Goal: Information Seeking & Learning: Find specific fact

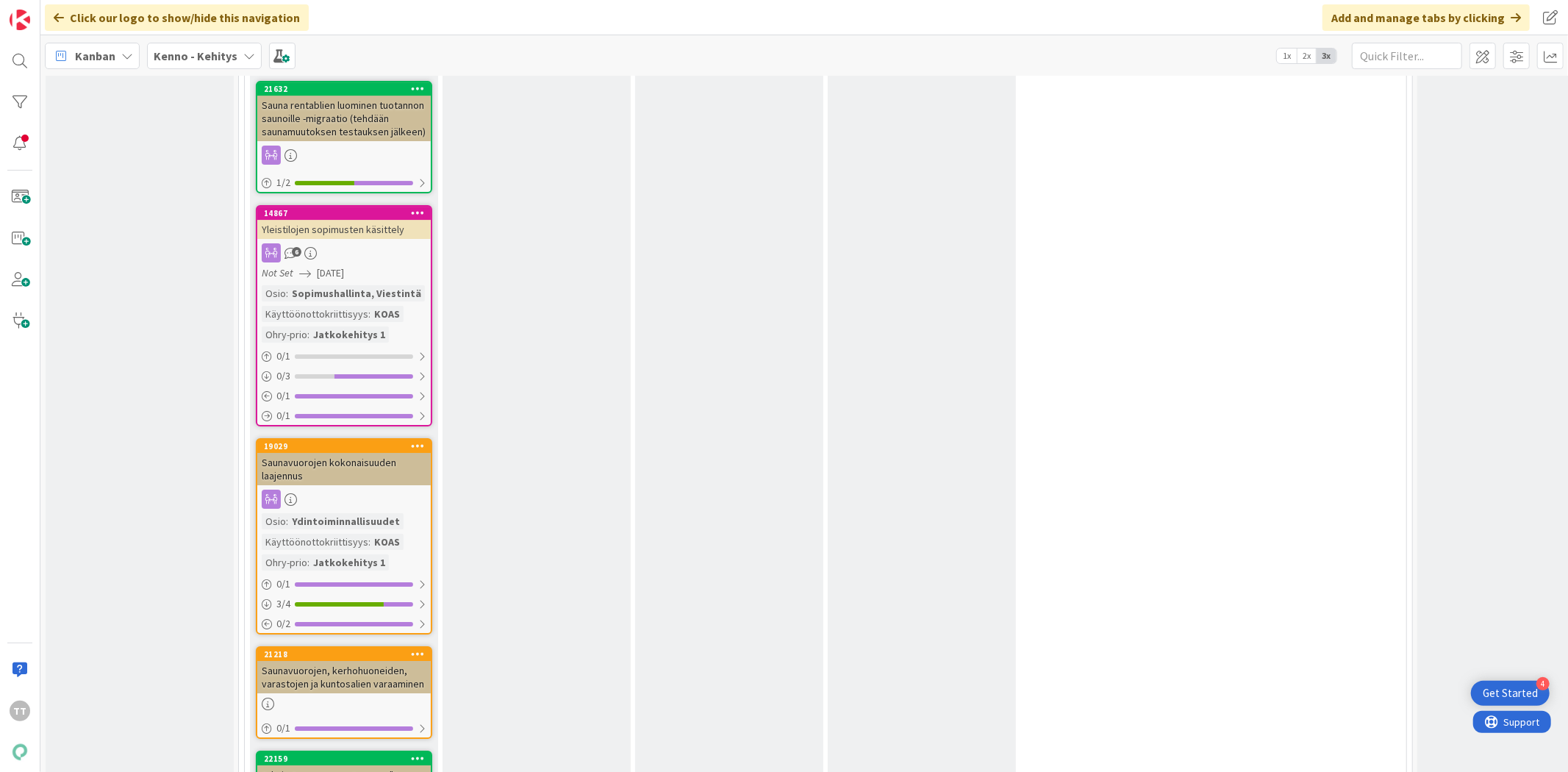
scroll to position [9555, 0]
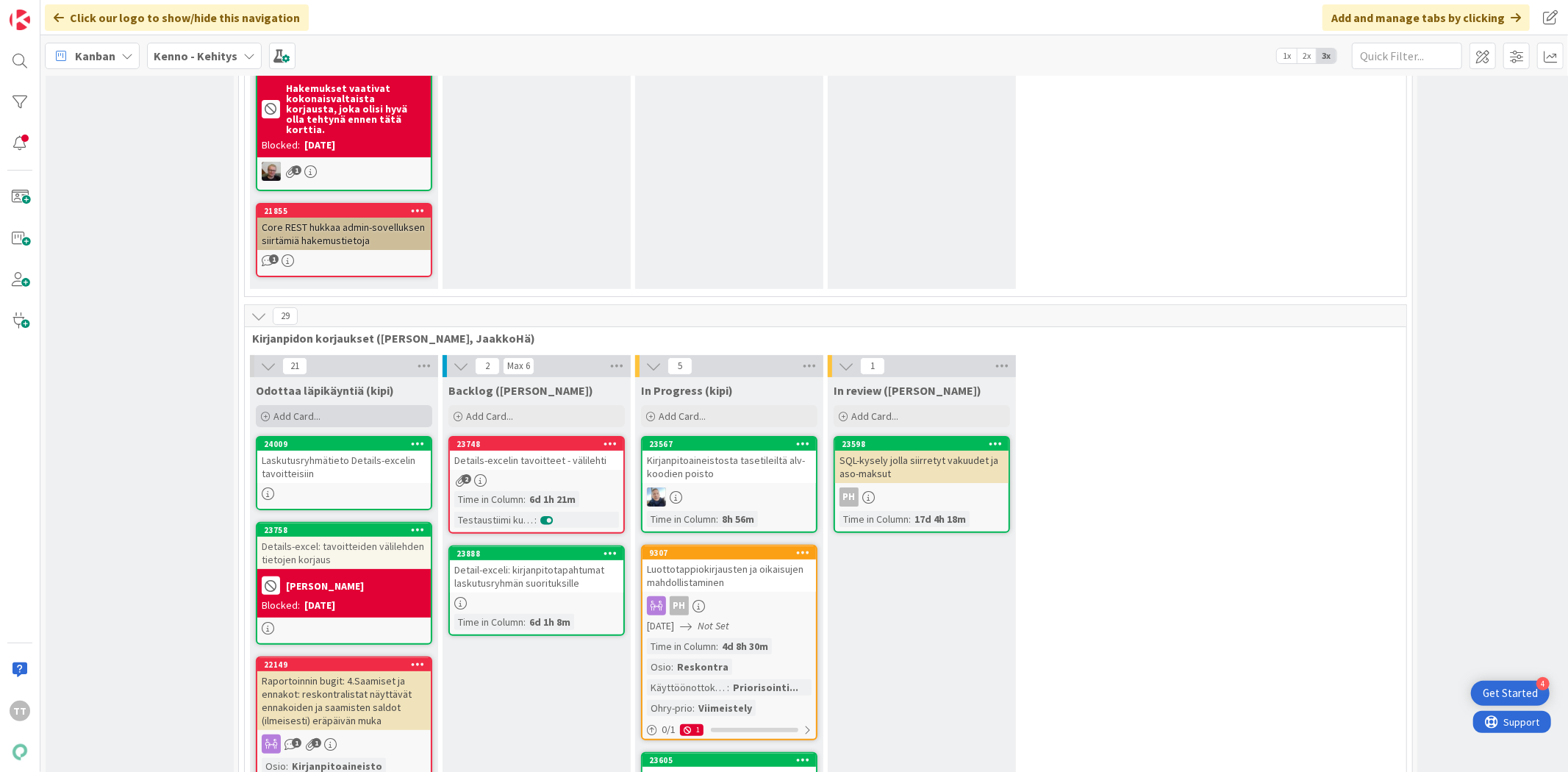
click at [265, 413] on icon at bounding box center [265, 417] width 8 height 8
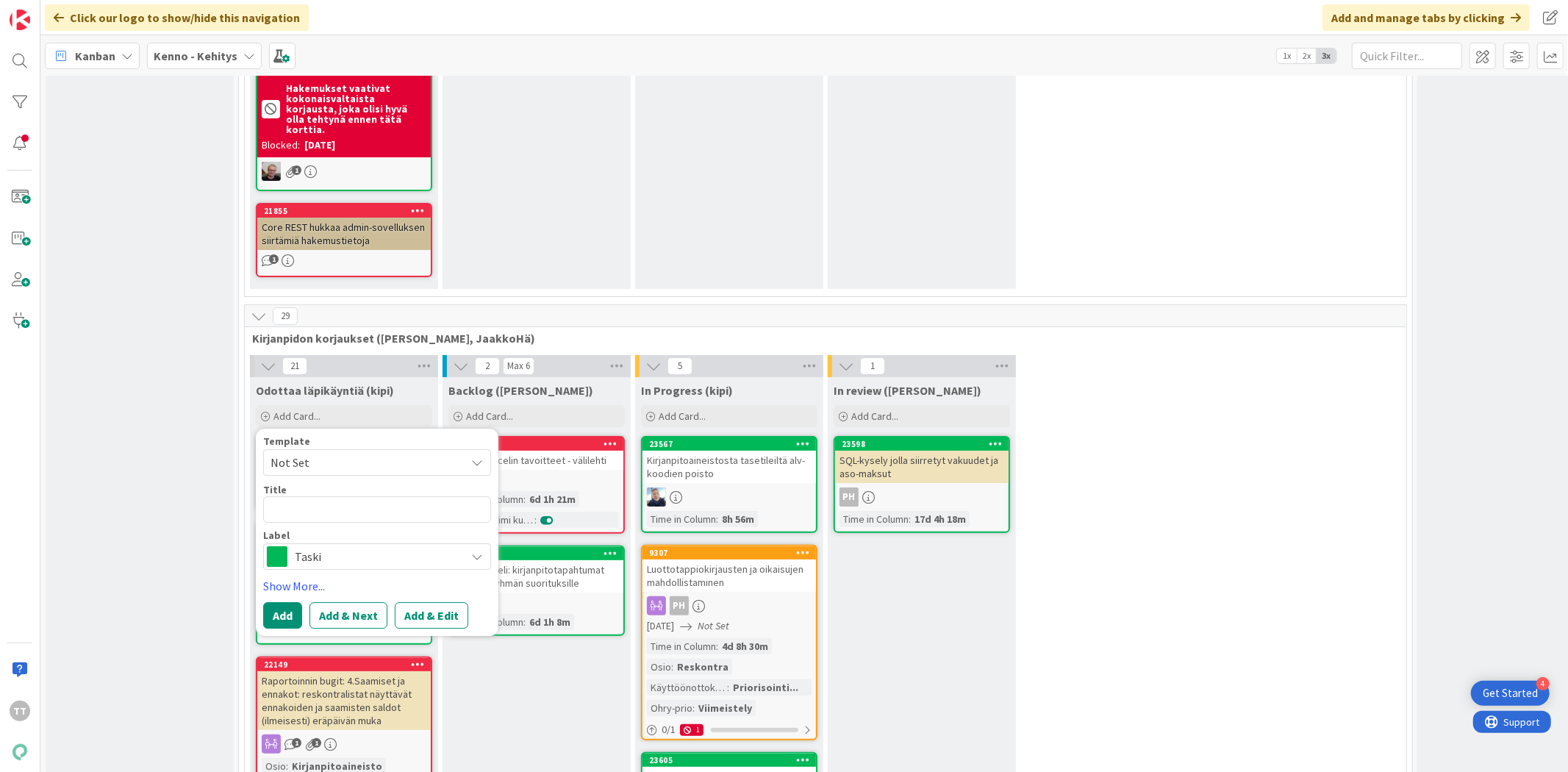
type textarea "x"
type textarea "T"
type textarea "x"
type textarea "TA"
type textarea "x"
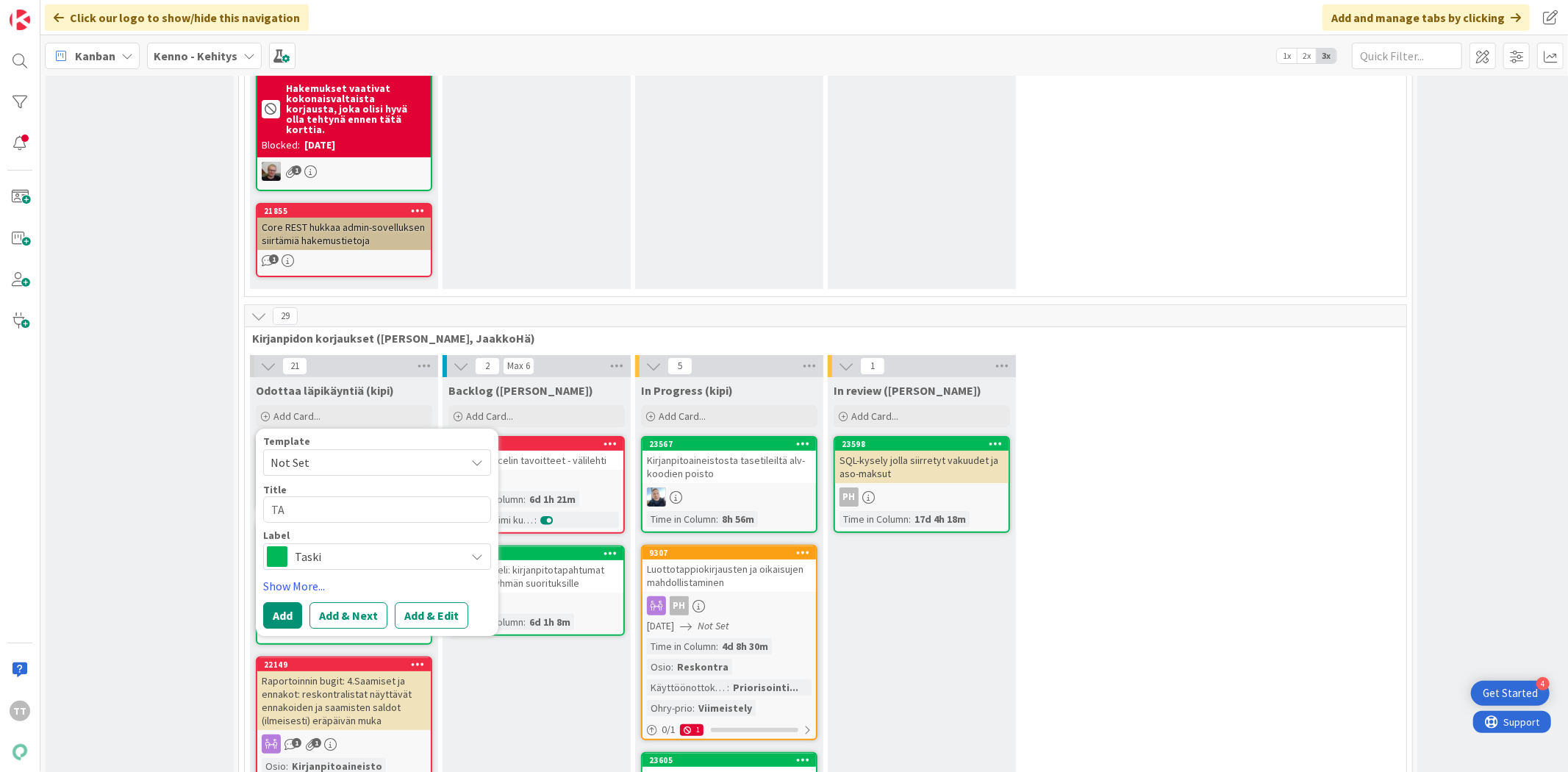
type textarea "TA:"
type textarea "x"
type textarea "TA:n"
type textarea "x"
type textarea "TA:n k"
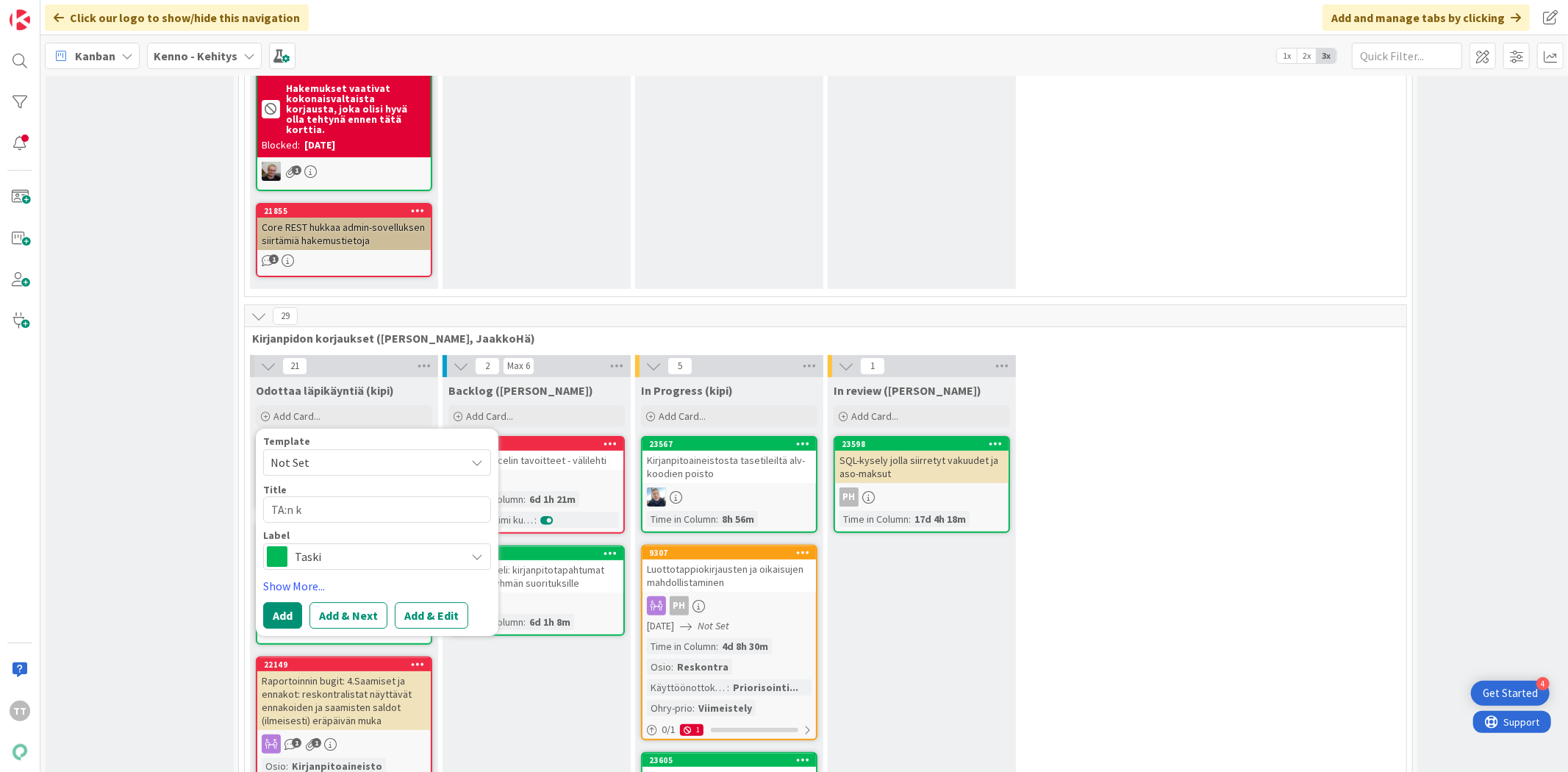
type textarea "x"
type textarea "TA:n ki"
type textarea "x"
type textarea "TA:n kir"
type textarea "x"
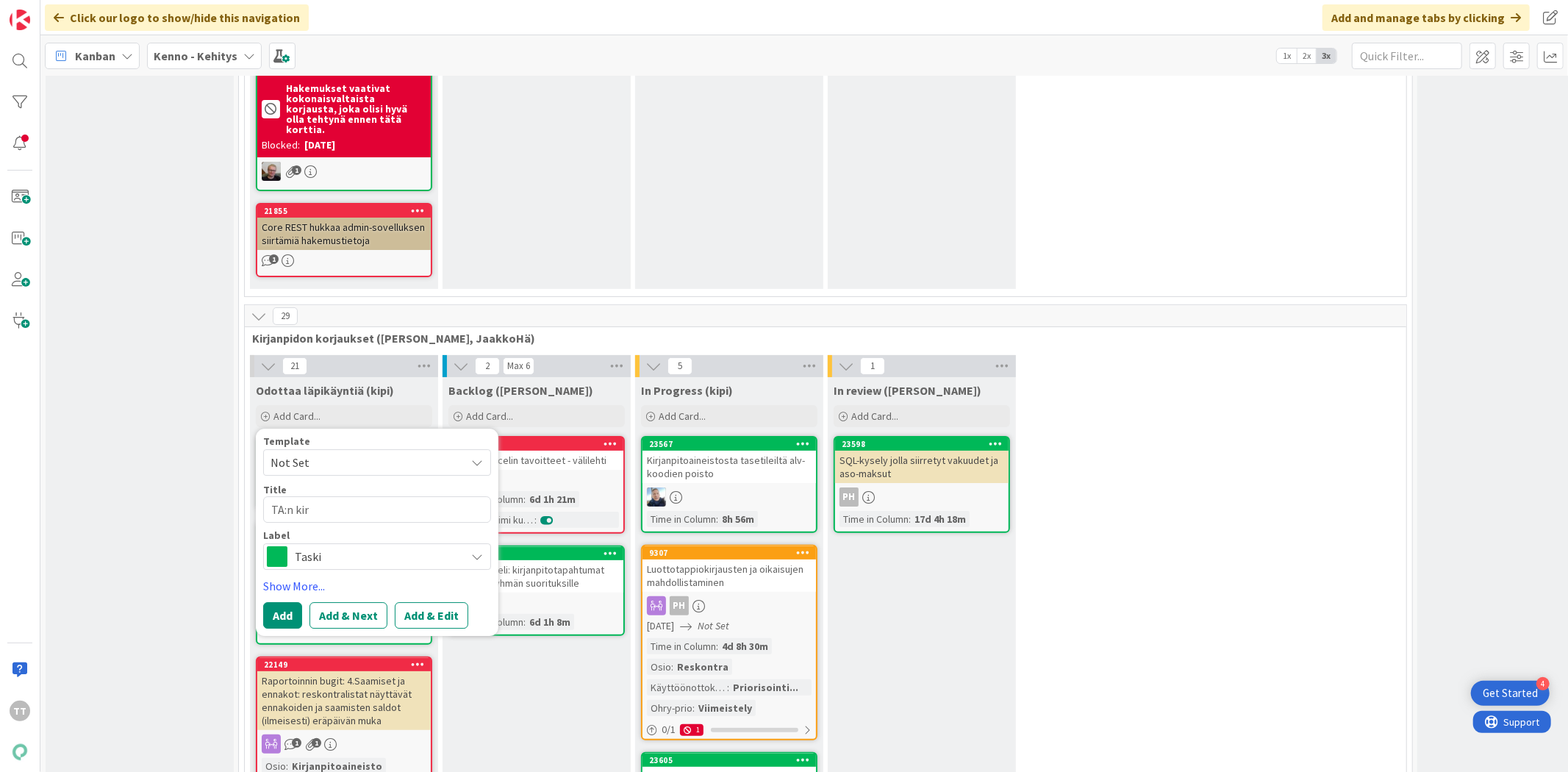
type textarea "TA:n kirj"
type textarea "x"
type textarea "TA:n kirja"
type textarea "x"
type textarea "TA:n kirjan"
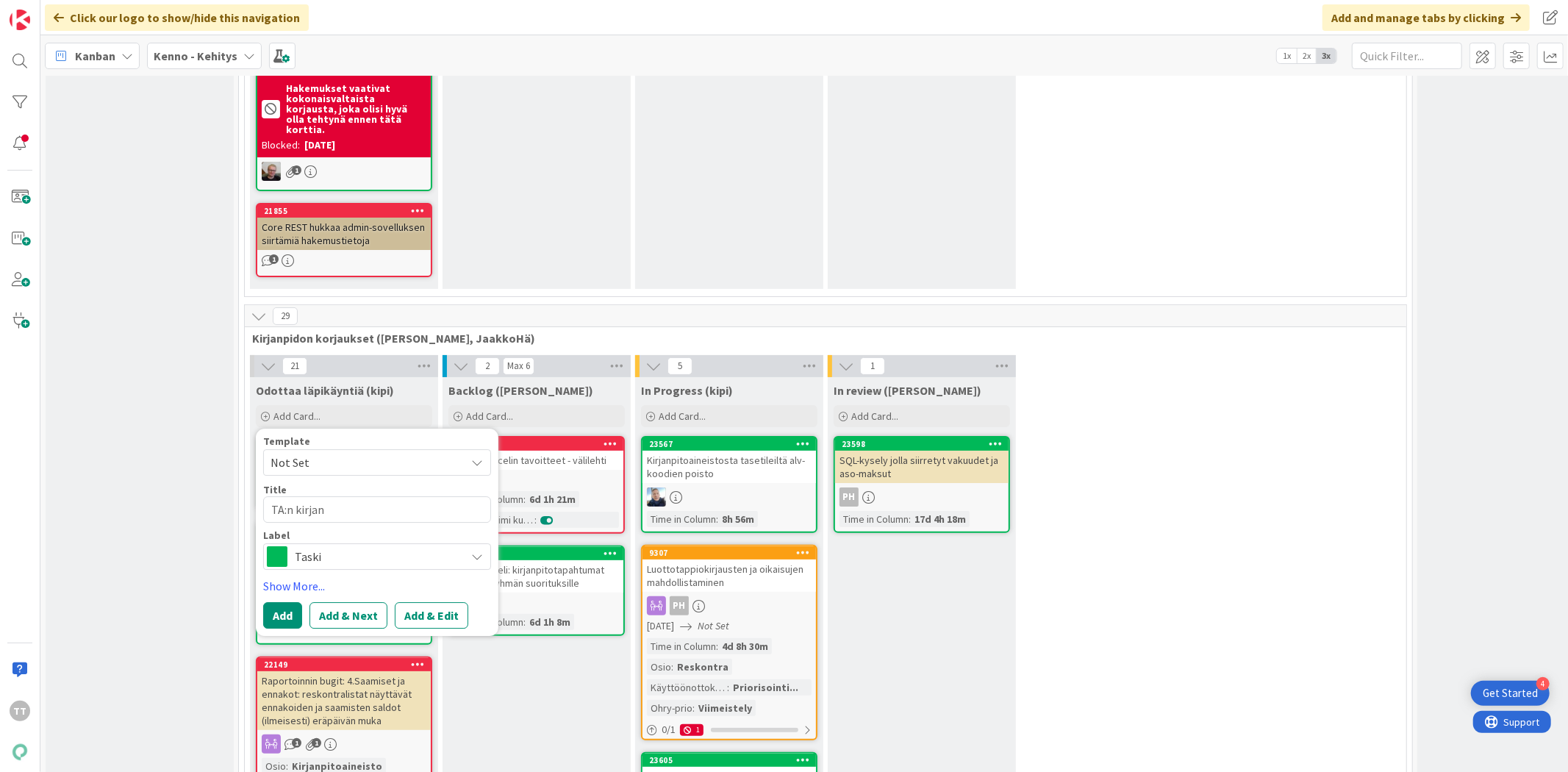
type textarea "x"
type textarea "TA:n kirjanp"
type textarea "x"
type textarea "TA:n kirjanpi"
type textarea "x"
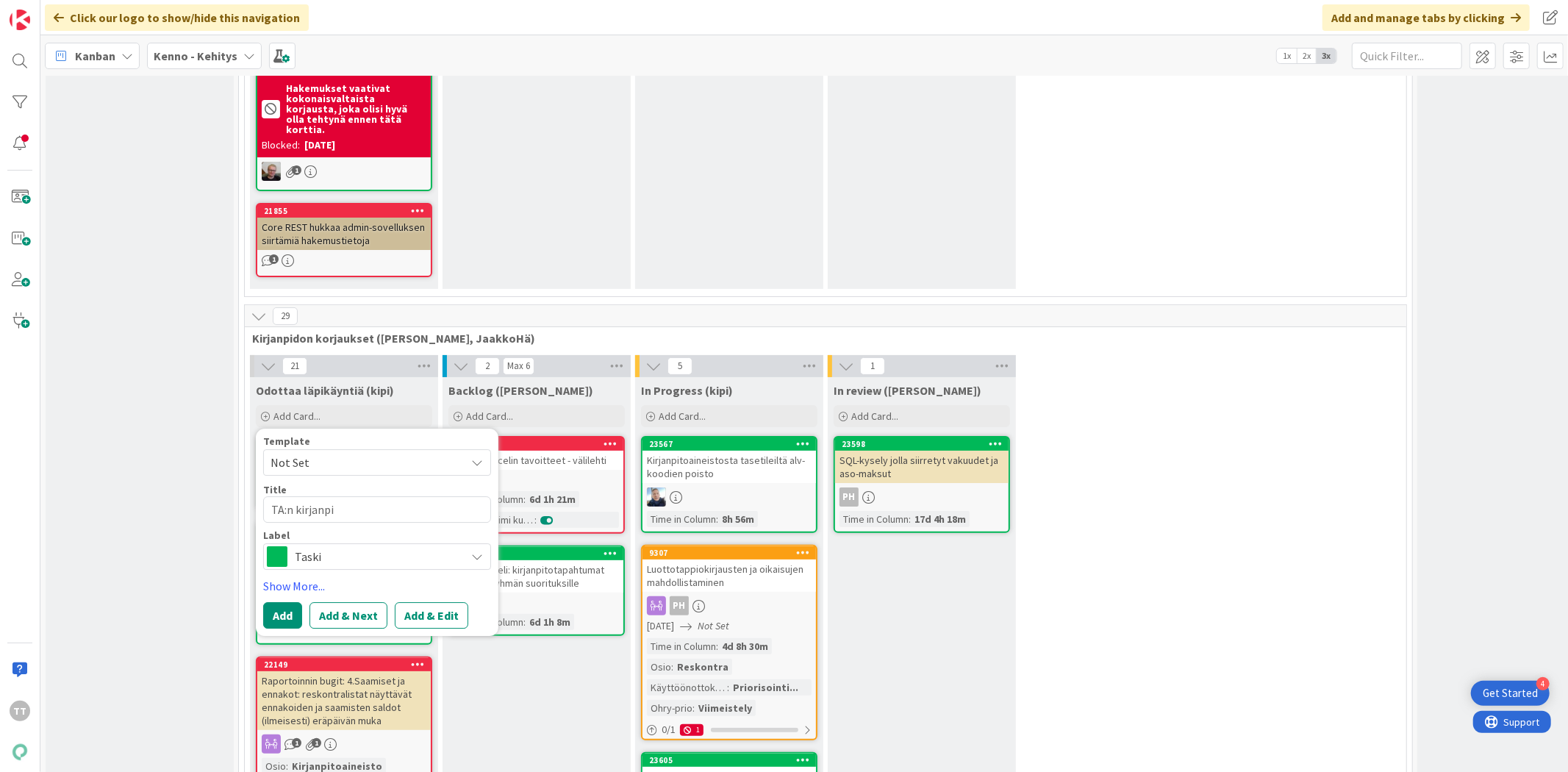
type textarea "TA:n kirjanpit"
type textarea "x"
type textarea "TA:n kirjanpito"
type textarea "x"
type textarea "TA:n kirjanpitoa"
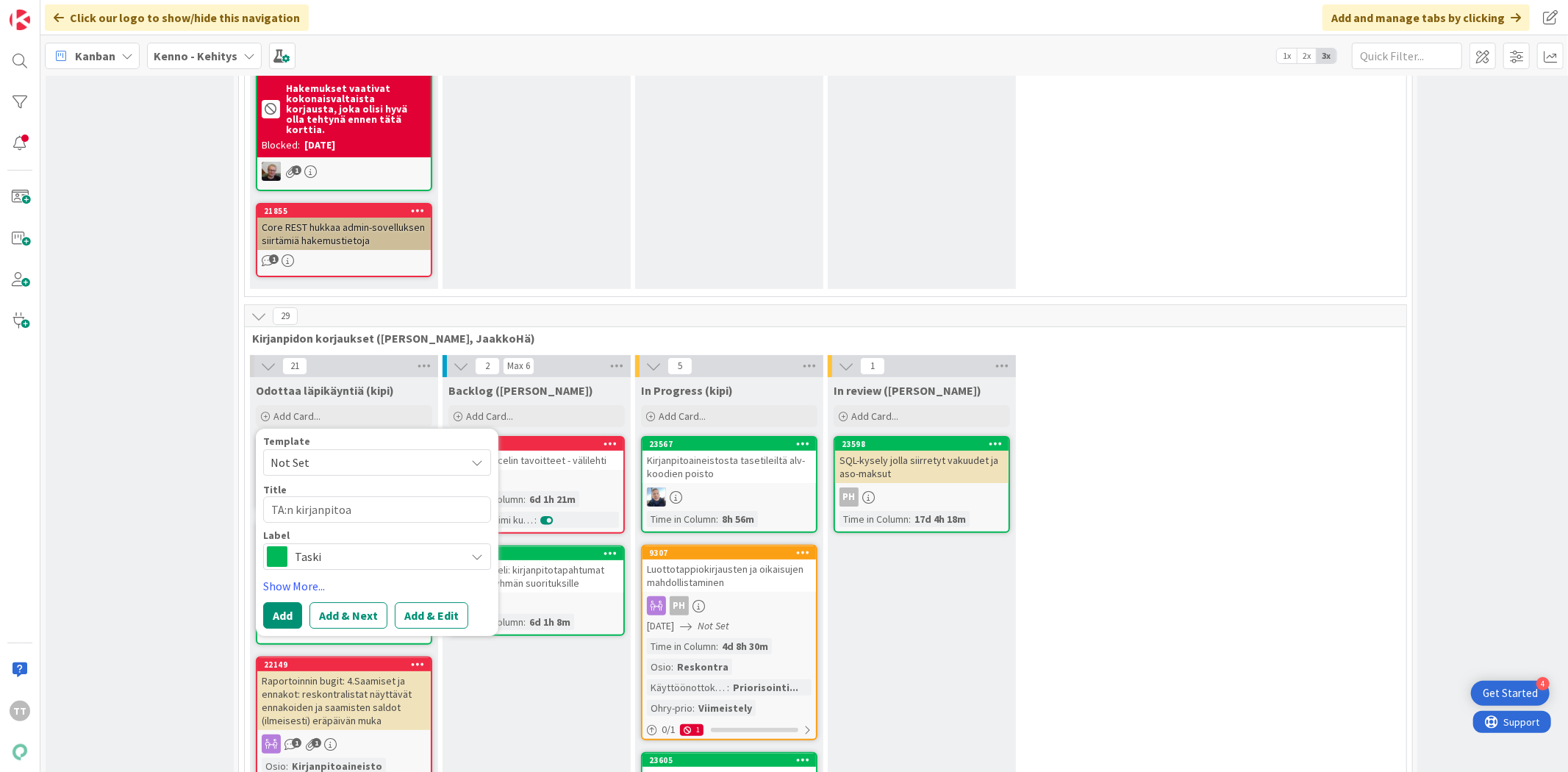
type textarea "x"
type textarea "TA:n kirjanpitoai"
type textarea "x"
type textarea "TA:n kirjanpitoain"
type textarea "x"
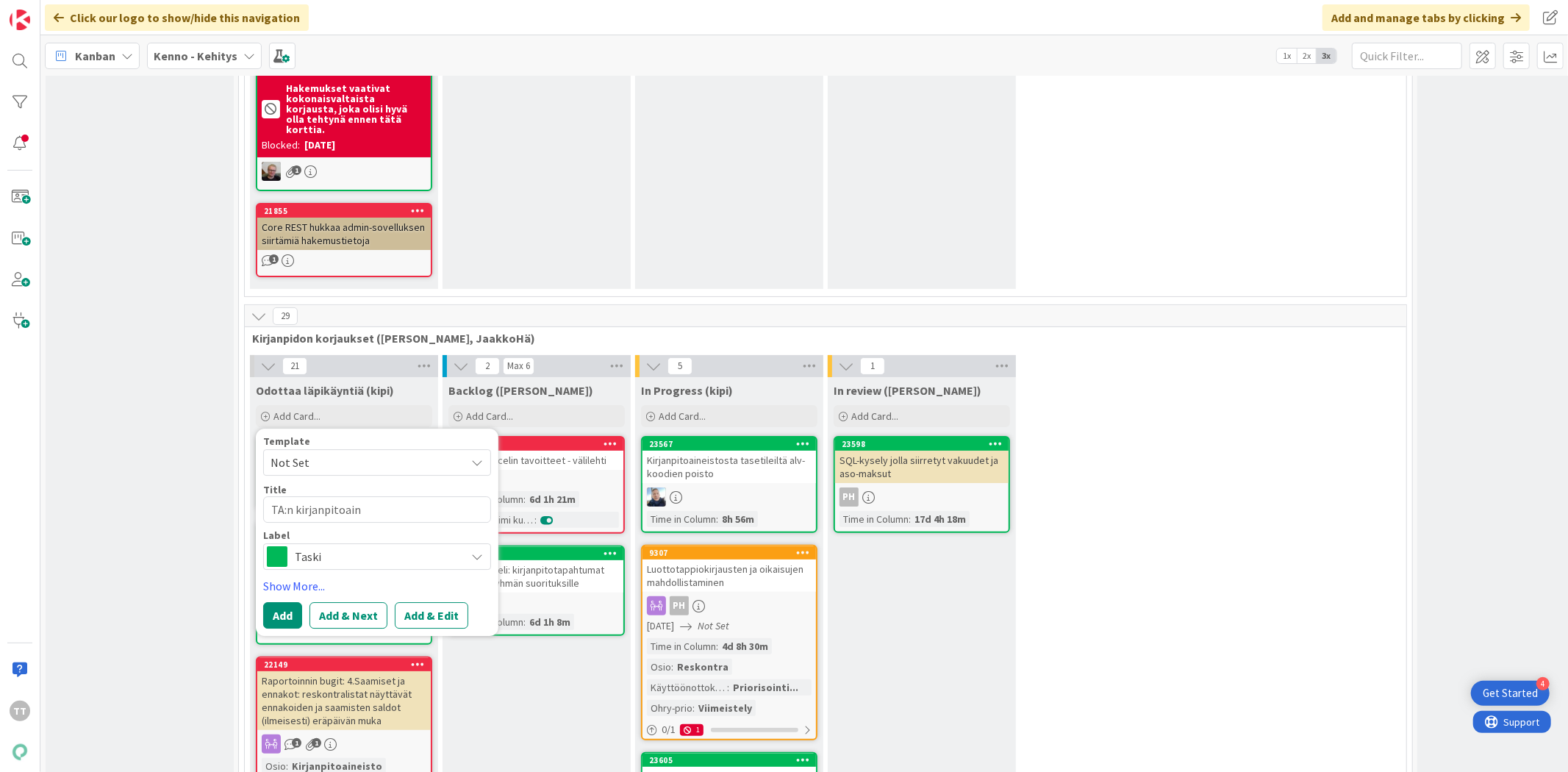
type textarea "TA:n kirjanpitoaine"
type textarea "x"
type textarea "TA:n kirjanpitoainei"
type textarea "x"
type textarea "TA:n kirjanpitoaineis"
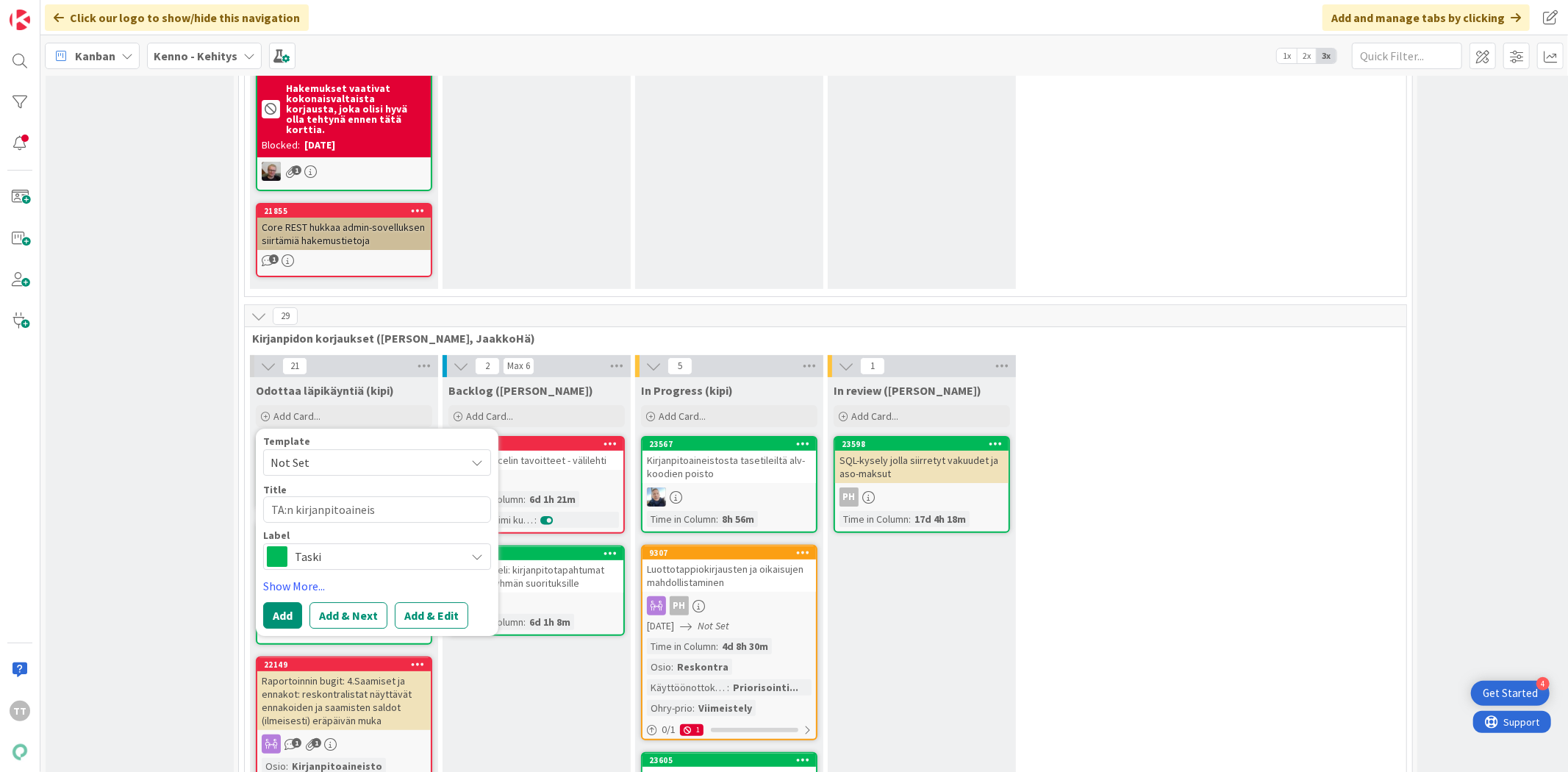
type textarea "x"
type textarea "TA:n kirjanpitoaineist"
type textarea "x"
type textarea "TA:n kirjanpitoaineisto"
type textarea "x"
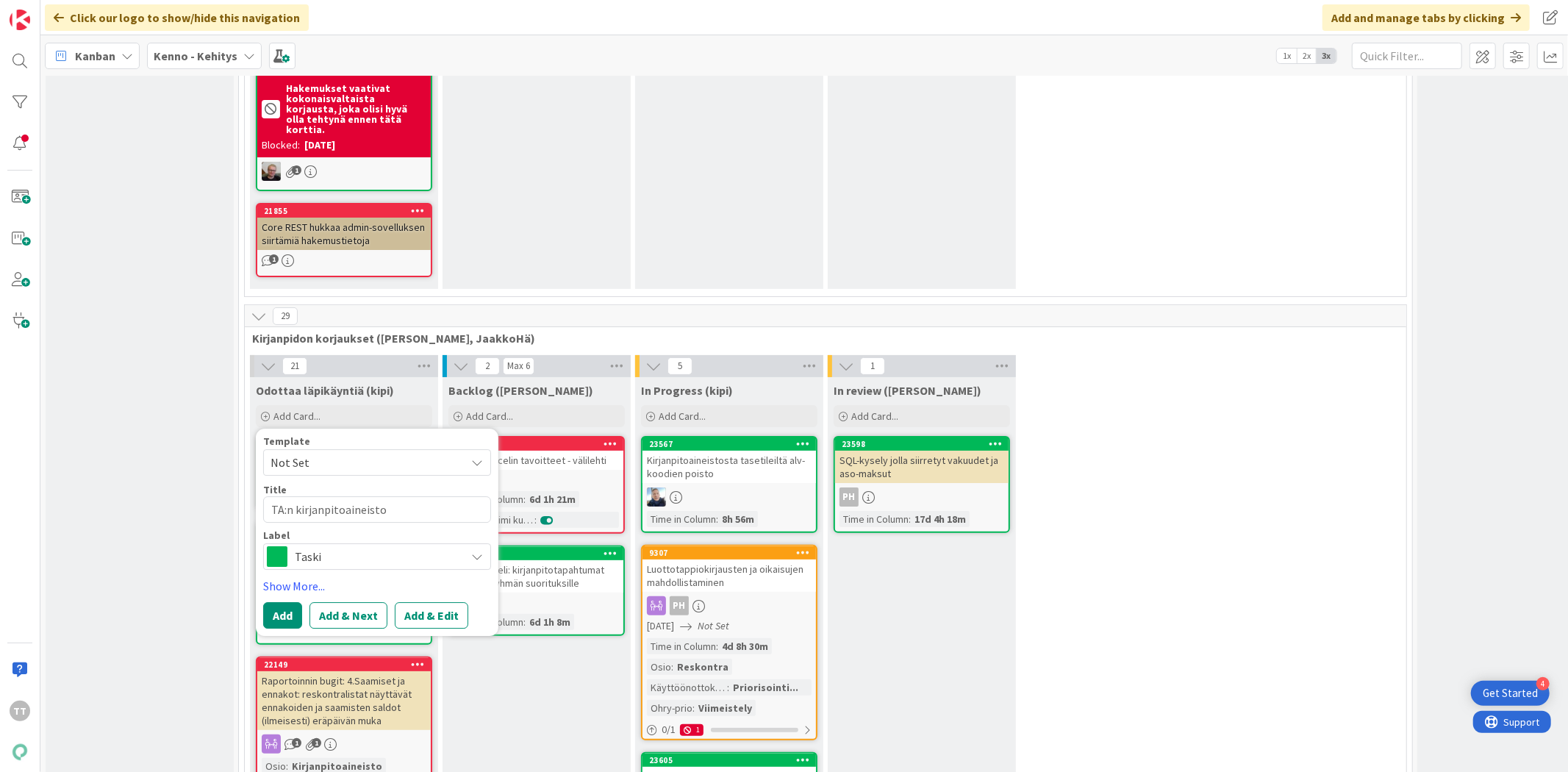
type textarea "TA:n kirjanpitoaineistoo"
type textarea "x"
type textarea "TA:n kirjanpitoaineistoon"
type textarea "x"
type textarea "TA:n kirjanpitoaineistoon"
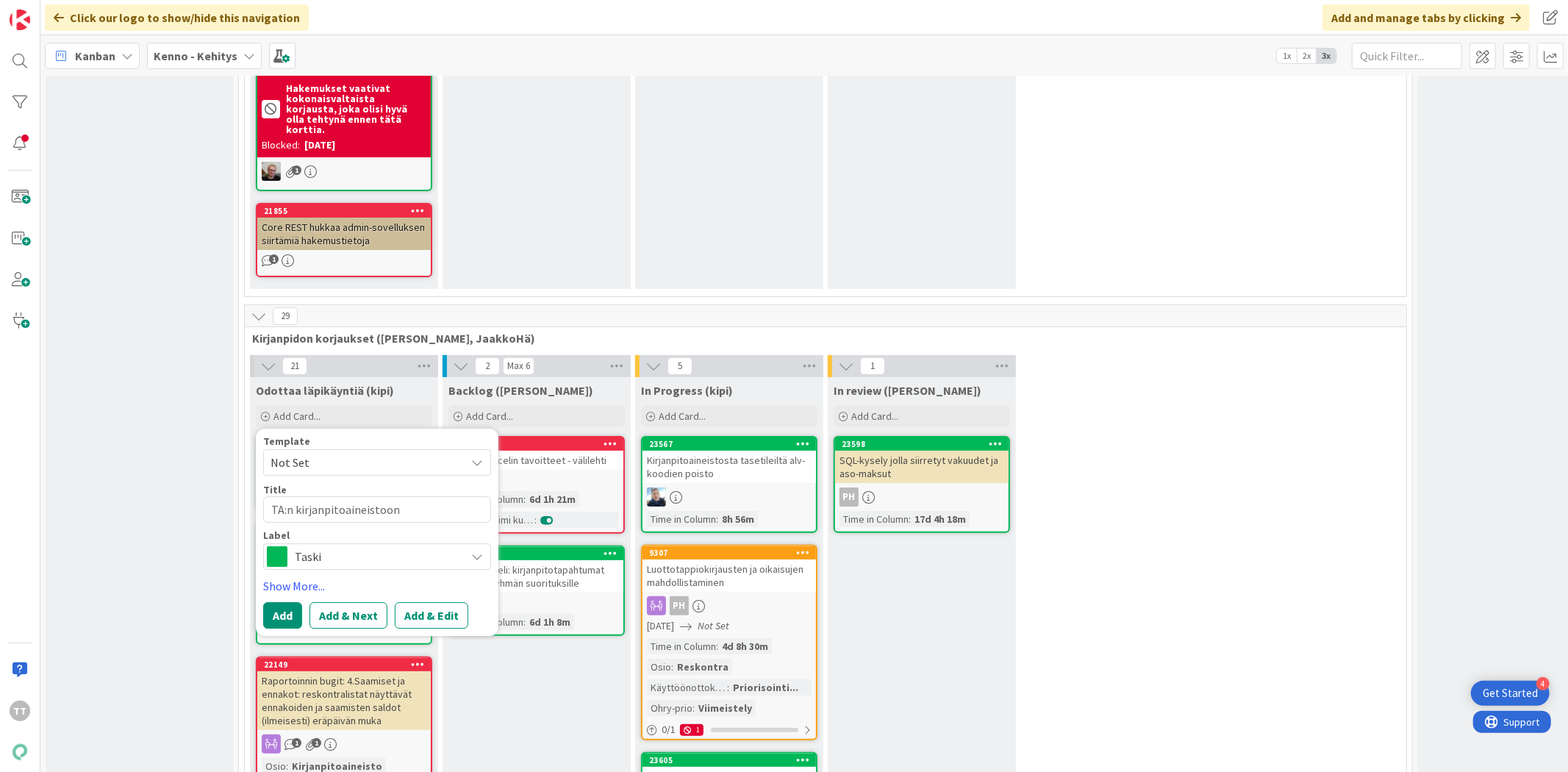
type textarea "x"
type textarea "TA:n kirjanpitoaineistoon a"
type textarea "x"
type textarea "TA:n kirjanpitoaineistoon alv"
type textarea "x"
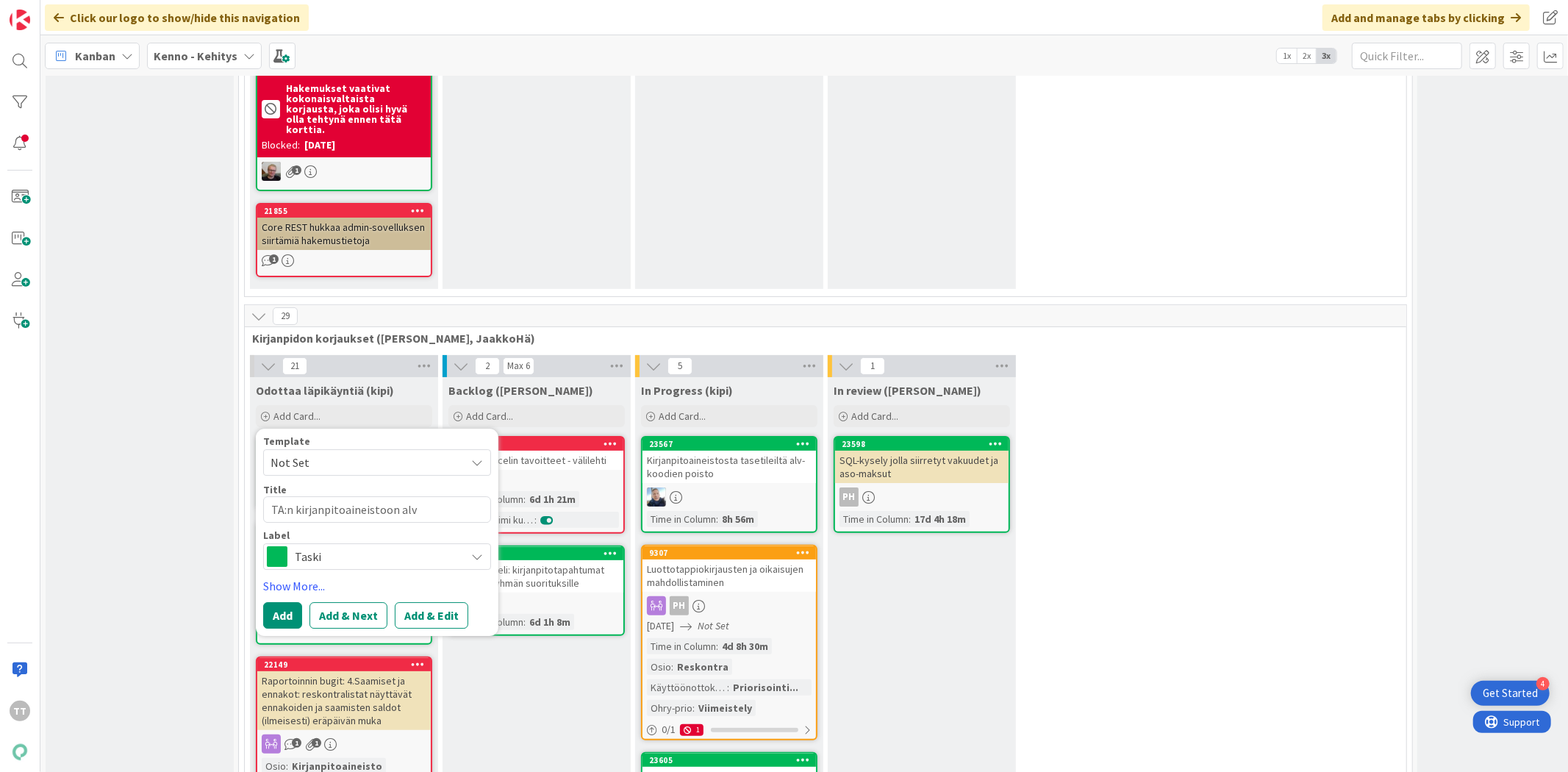
type textarea "TA:n kirjanpitoaineistoon alv-"
type textarea "x"
type textarea "TA:n kirjanpitoaineistoon alv-k"
type textarea "x"
type textarea "TA:n kirjanpitoaineistoon alv-ko"
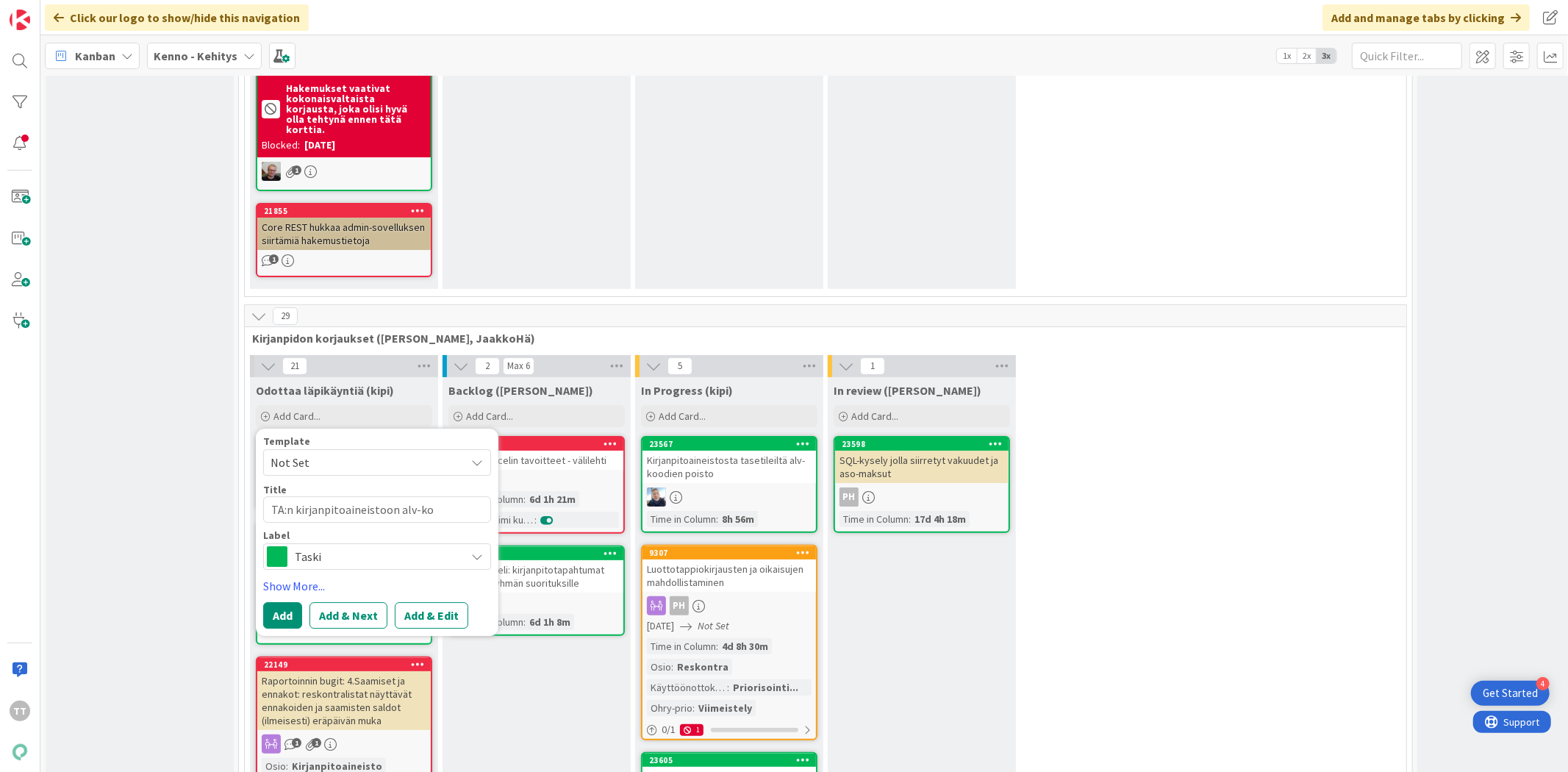
type textarea "x"
type textarea "TA:n kirjanpitoaineistoon alv-koo"
type textarea "x"
type textarea "TA:n kirjanpitoaineistoon alv-kood"
type textarea "x"
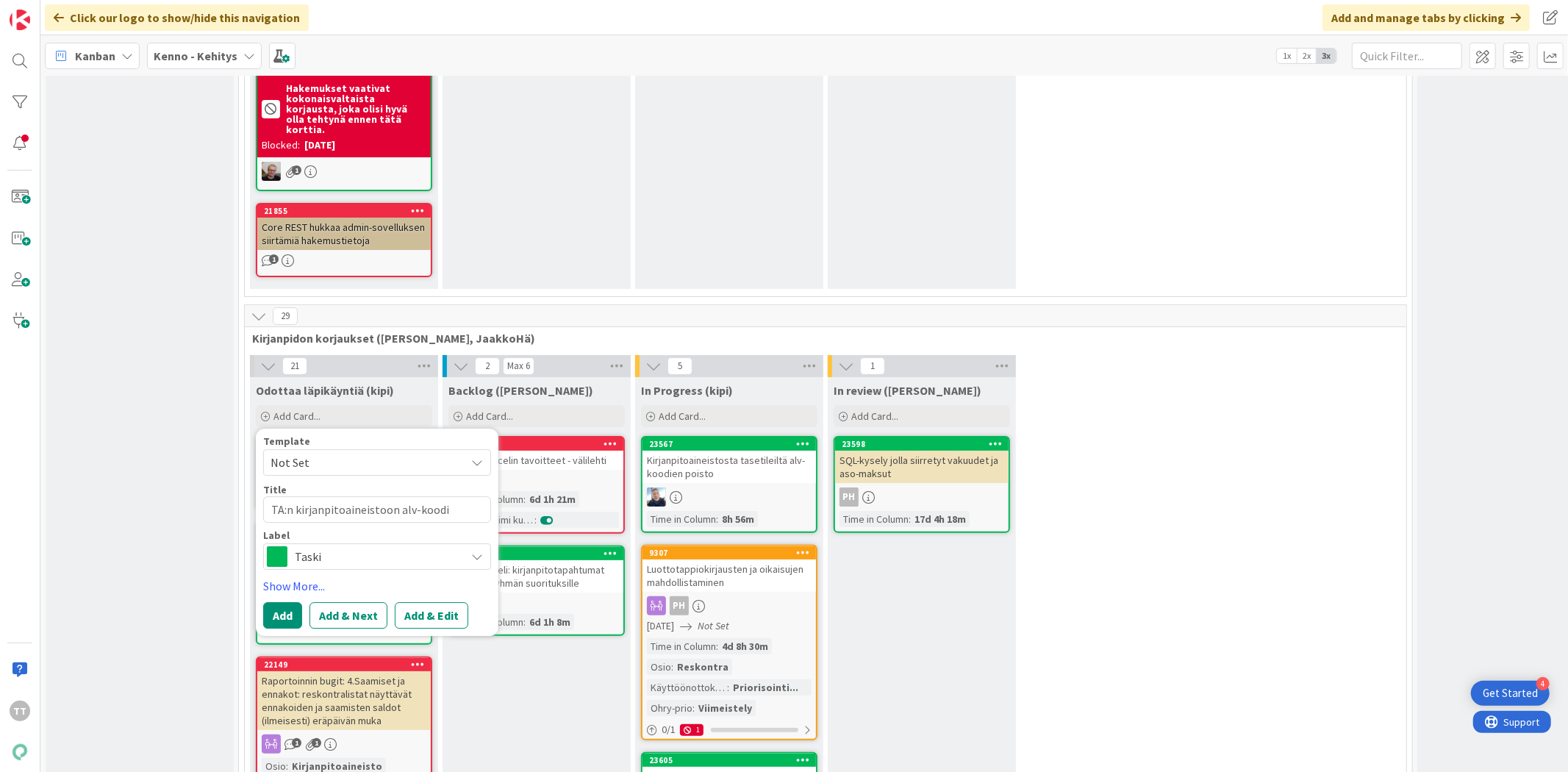
type textarea "TA:n kirjanpitoaineistoon alv-koodi"
click at [427, 482] on div "Template Not Set Title 35 / 128 TA:n kirjanpitoaineistoon alv-koodi Label Taski…" at bounding box center [377, 533] width 243 height 207
click at [432, 602] on button "Add & Edit" at bounding box center [431, 615] width 74 height 26
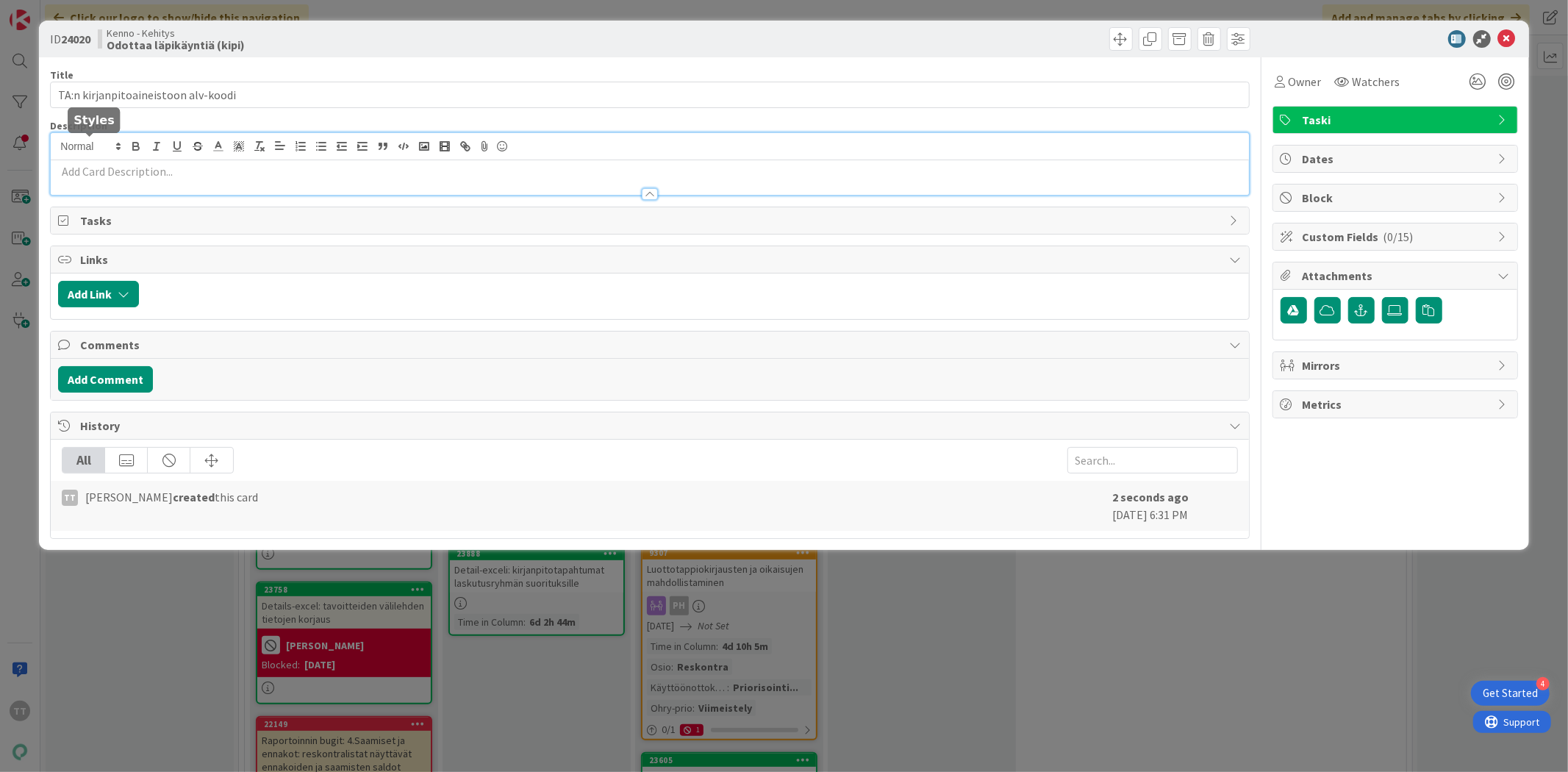
click at [107, 153] on div at bounding box center [650, 164] width 1198 height 62
click at [138, 172] on p at bounding box center [649, 172] width 1183 height 17
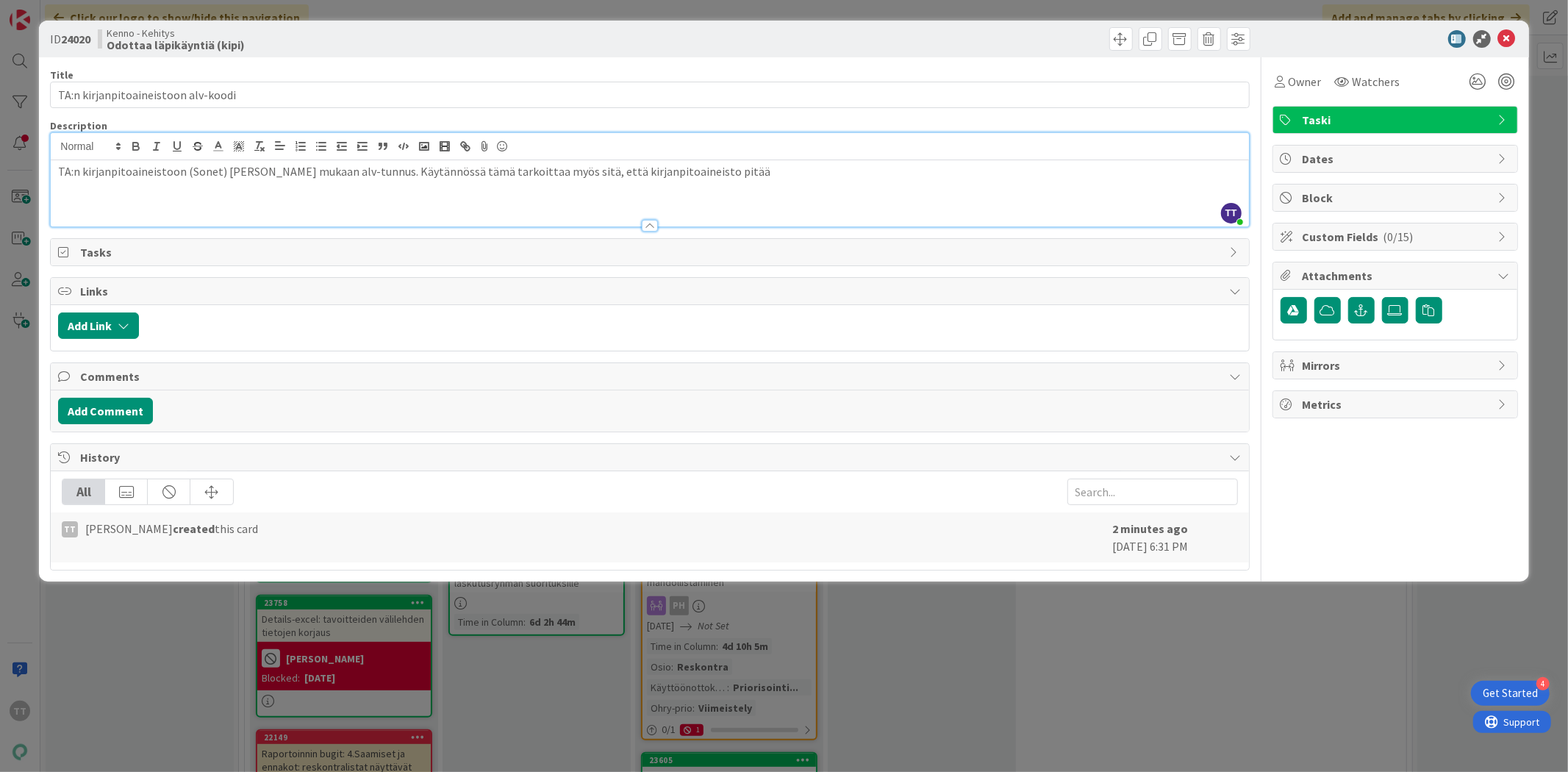
click at [669, 174] on p "TA:n kirjanpitoaineistoon (Sonet) [PERSON_NAME] mukaan alv-tunnus. Käytännössä …" at bounding box center [649, 172] width 1183 height 17
click at [97, 191] on p "TA:n kirjanpitoaineistoon (Sonet) [PERSON_NAME] mukaan alv-tunnus. Käytännössä …" at bounding box center [649, 179] width 1183 height 33
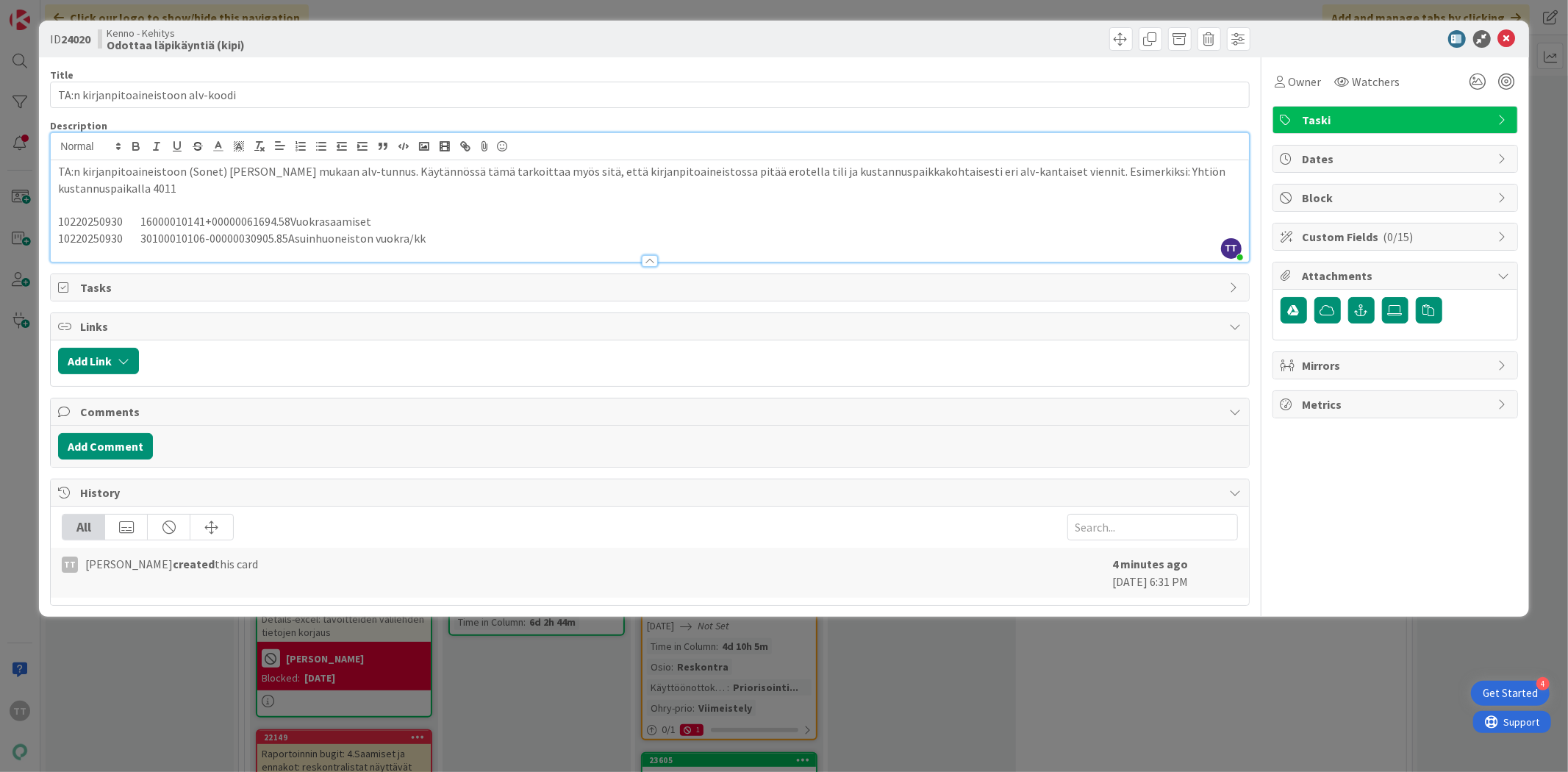
drag, startPoint x: 420, startPoint y: 239, endPoint x: 36, endPoint y: 223, distance: 384.3
click at [36, 223] on div "ID 24020 Kenno - Kehitys Odottaa läpikäyntiä (kipi) Title 35 / 128 TA:n kirjanp…" at bounding box center [784, 386] width 1568 height 772
drag, startPoint x: 369, startPoint y: 223, endPoint x: 48, endPoint y: 226, distance: 321.0
click at [48, 226] on div "ID 24020 Kenno - Kehitys Odottaa läpikäyntiä (kipi) Title 35 / 128 TA:n kirjanp…" at bounding box center [783, 318] width 1489 height 596
click at [445, 240] on p "10220250930 30100011003-00000026473.25Asuinhuoneiston vuokra/kk" at bounding box center [649, 239] width 1183 height 17
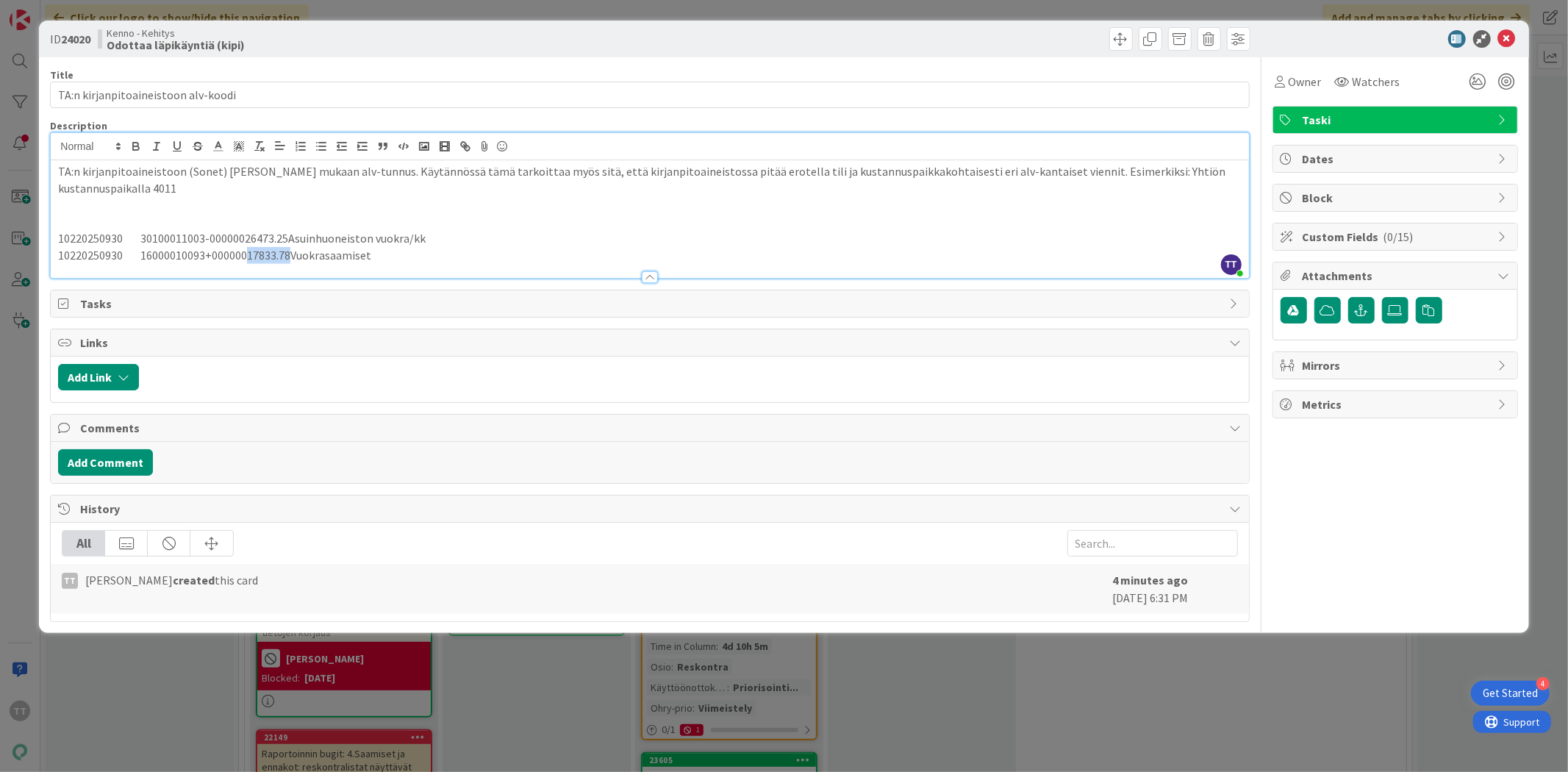
drag, startPoint x: 244, startPoint y: 251, endPoint x: 288, endPoint y: 251, distance: 44.0
click at [288, 251] on p "10220250930 16000010093+00000017833.78Vuokrasaamiset" at bounding box center [649, 256] width 1183 height 17
click at [182, 254] on p "10220250930 16000010093+00000026473.25Vuokrasaamiset" at bounding box center [649, 256] width 1183 height 17
click at [74, 189] on p "TA:n kirjanpitoaineistoon (Sonet) [PERSON_NAME] mukaan alv-tunnus. Käytännössä …" at bounding box center [649, 179] width 1183 height 33
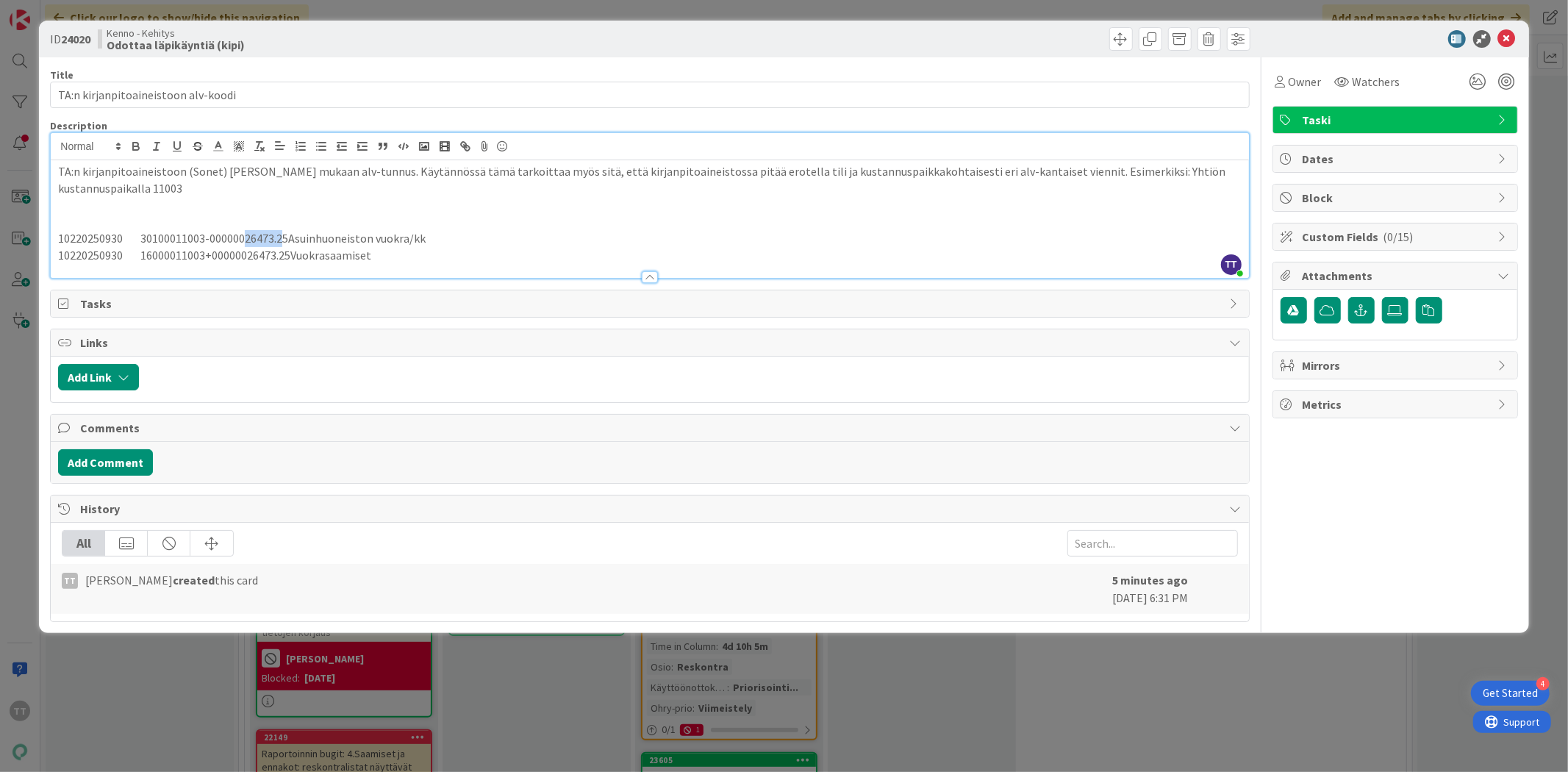
drag, startPoint x: 243, startPoint y: 239, endPoint x: 285, endPoint y: 237, distance: 42.0
click at [285, 237] on p "10220250930 30100011003-00000026473.25Asuinhuoneiston vuokra/kk" at bounding box center [649, 239] width 1183 height 17
click at [290, 237] on p "10220250930 30100011003-00000026473.25Asuinhuoneiston vuokra/kk" at bounding box center [649, 239] width 1183 height 17
drag, startPoint x: 287, startPoint y: 236, endPoint x: 245, endPoint y: 237, distance: 42.0
click at [245, 237] on p "10220250930 30100011003-00000026473.25Asuinhuoneiston vuokra/kk" at bounding box center [649, 239] width 1183 height 17
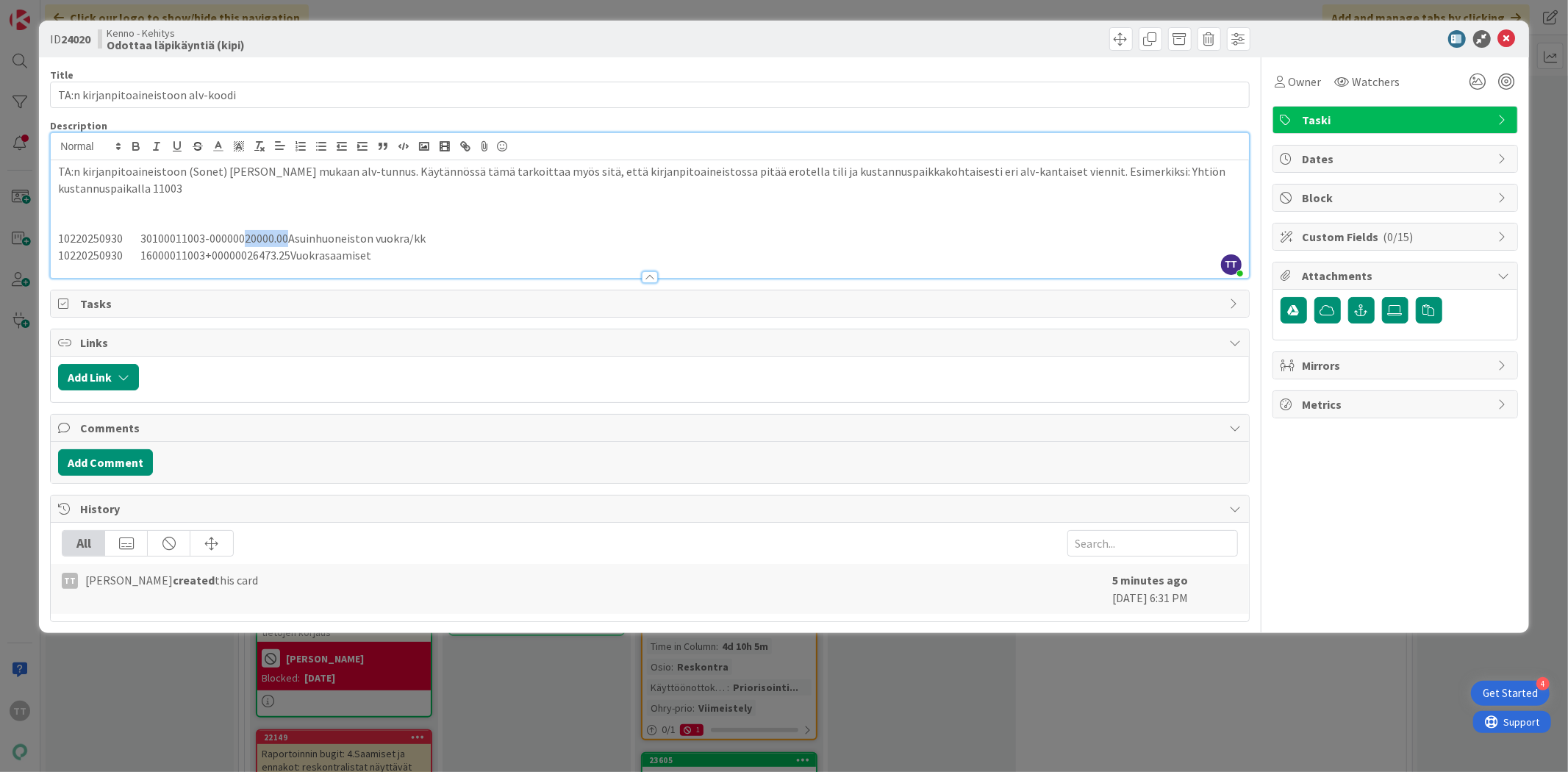
drag, startPoint x: 245, startPoint y: 237, endPoint x: 290, endPoint y: 232, distance: 45.3
click at [290, 232] on p "10220250930 30100011003-00000020000.00Asuinhuoneiston vuokra/kk" at bounding box center [649, 239] width 1183 height 17
copy p "20000.00"
drag, startPoint x: 247, startPoint y: 255, endPoint x: 290, endPoint y: 253, distance: 43.0
click at [290, 253] on p "10220250930 16000011003+00000026473.25Vuokrasaamiset" at bounding box center [649, 256] width 1183 height 17
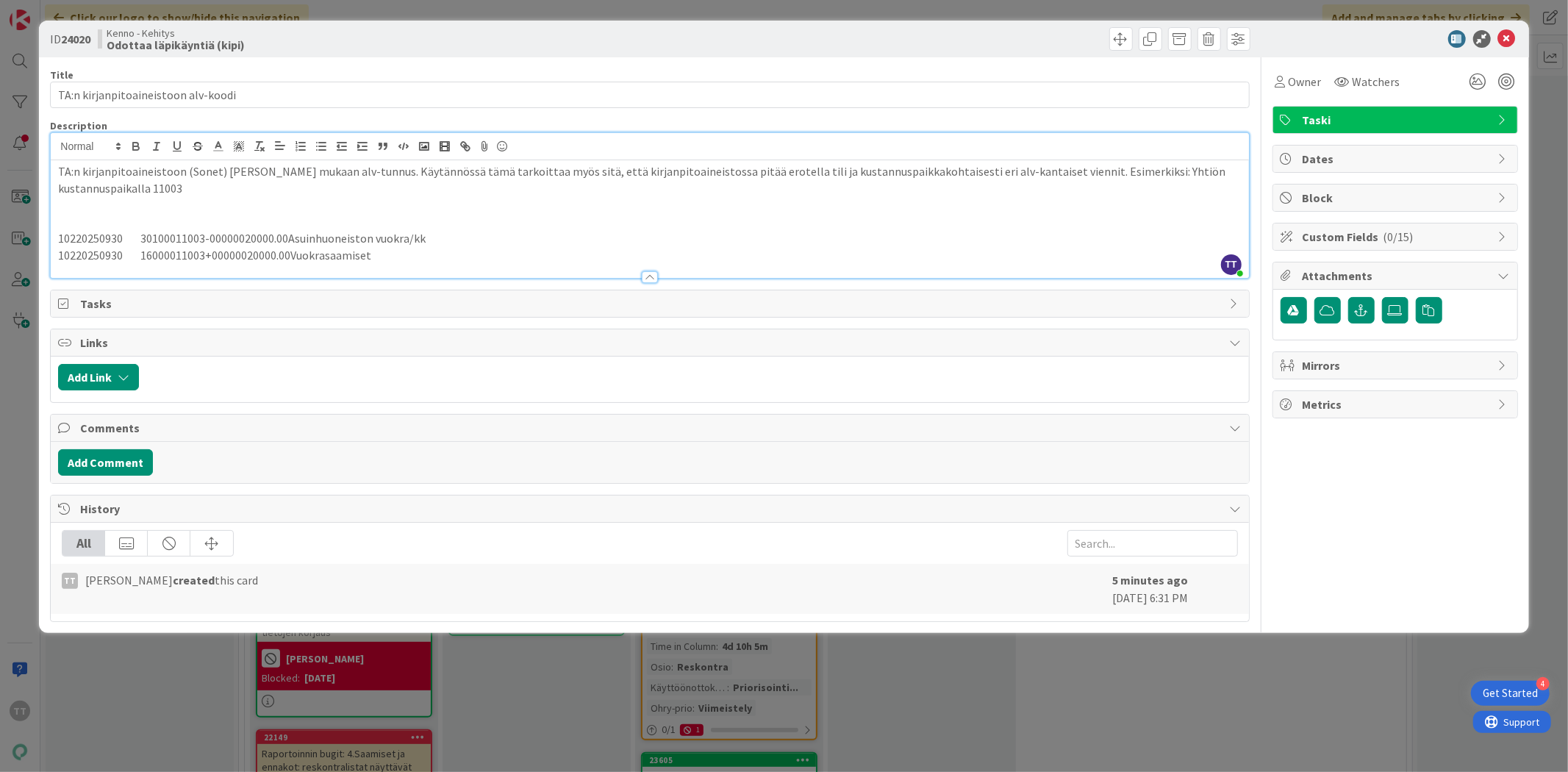
click at [241, 255] on p "10220250930 16000011003+00000020000.00Vuokrasaamiset" at bounding box center [649, 256] width 1183 height 17
click at [126, 185] on p "TA:n kirjanpitoaineistoon (Sonet) [PERSON_NAME] mukaan alv-tunnus. Käytännössä …" at bounding box center [649, 179] width 1183 height 33
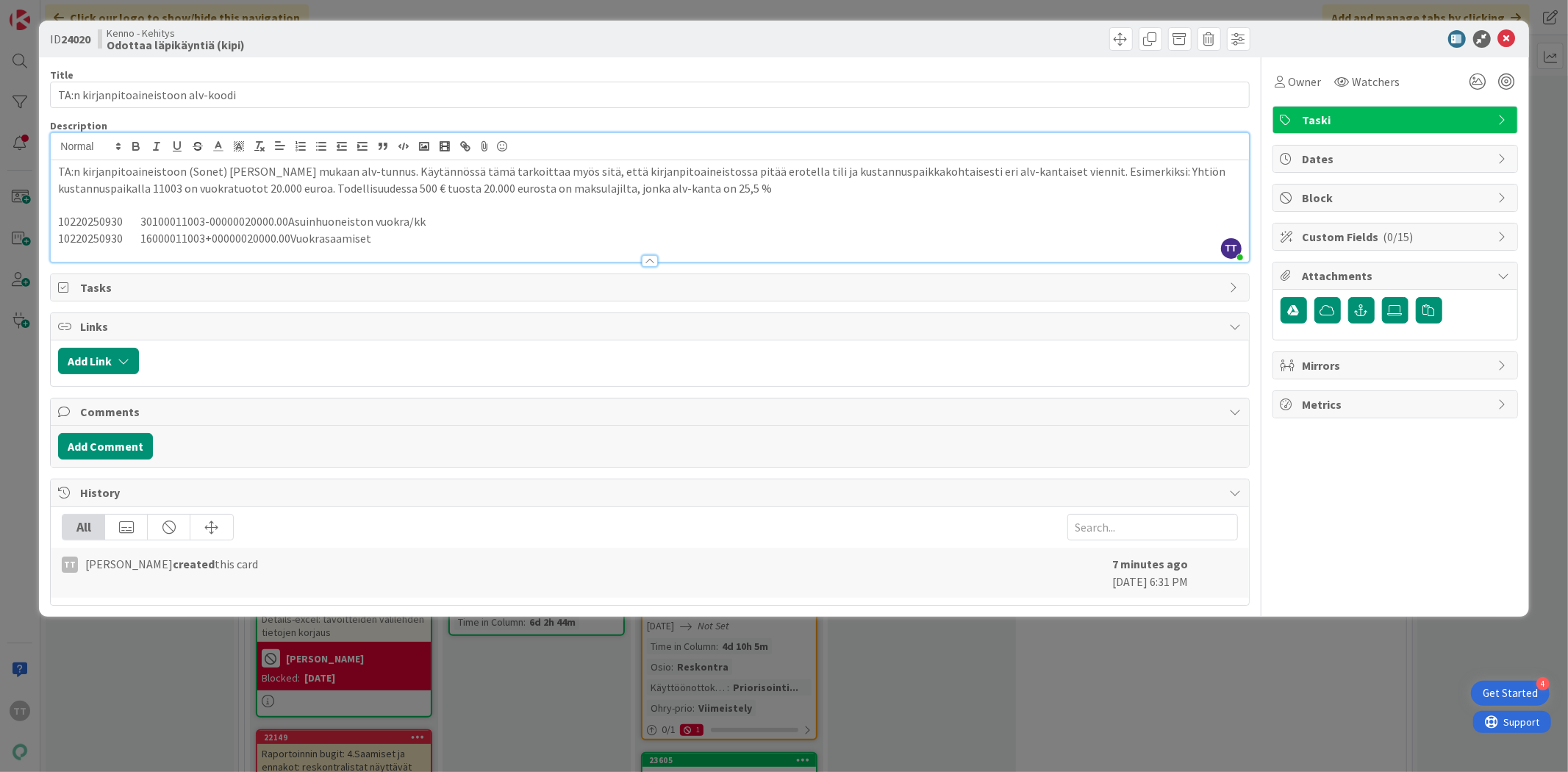
click at [344, 187] on p "TA:n kirjanpitoaineistoon (Sonet) [PERSON_NAME] mukaan alv-tunnus. Käytännössä …" at bounding box center [649, 179] width 1183 height 33
click at [729, 194] on p "TA:n kirjanpitoaineistoon (Sonet) [PERSON_NAME] mukaan alv-tunnus. Käytännössä …" at bounding box center [649, 179] width 1183 height 33
click at [60, 208] on p at bounding box center [649, 205] width 1183 height 17
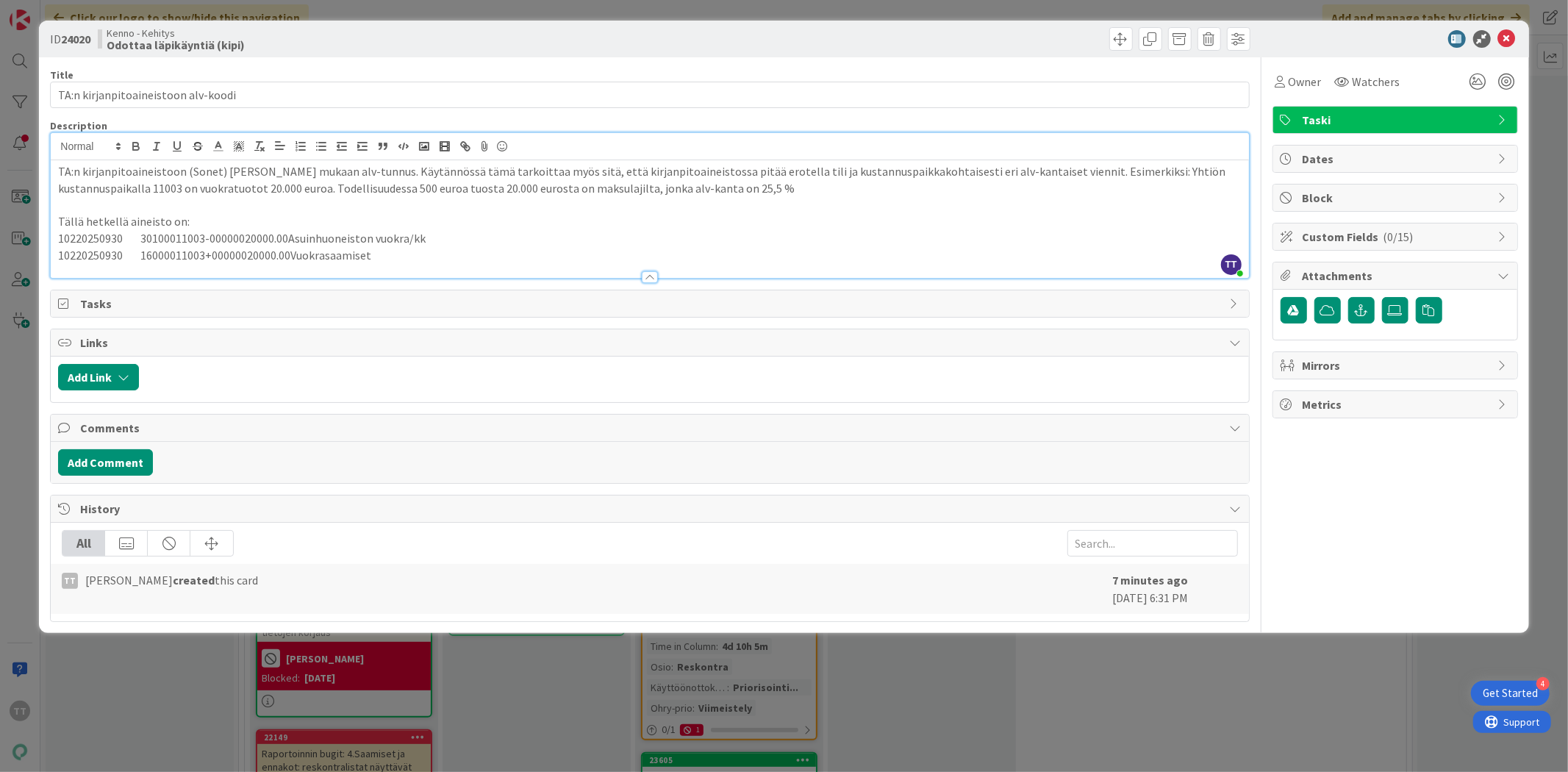
click at [407, 258] on p "10220250930 16000011003+00000020000.00Vuokrasaamiset" at bounding box center [649, 256] width 1183 height 17
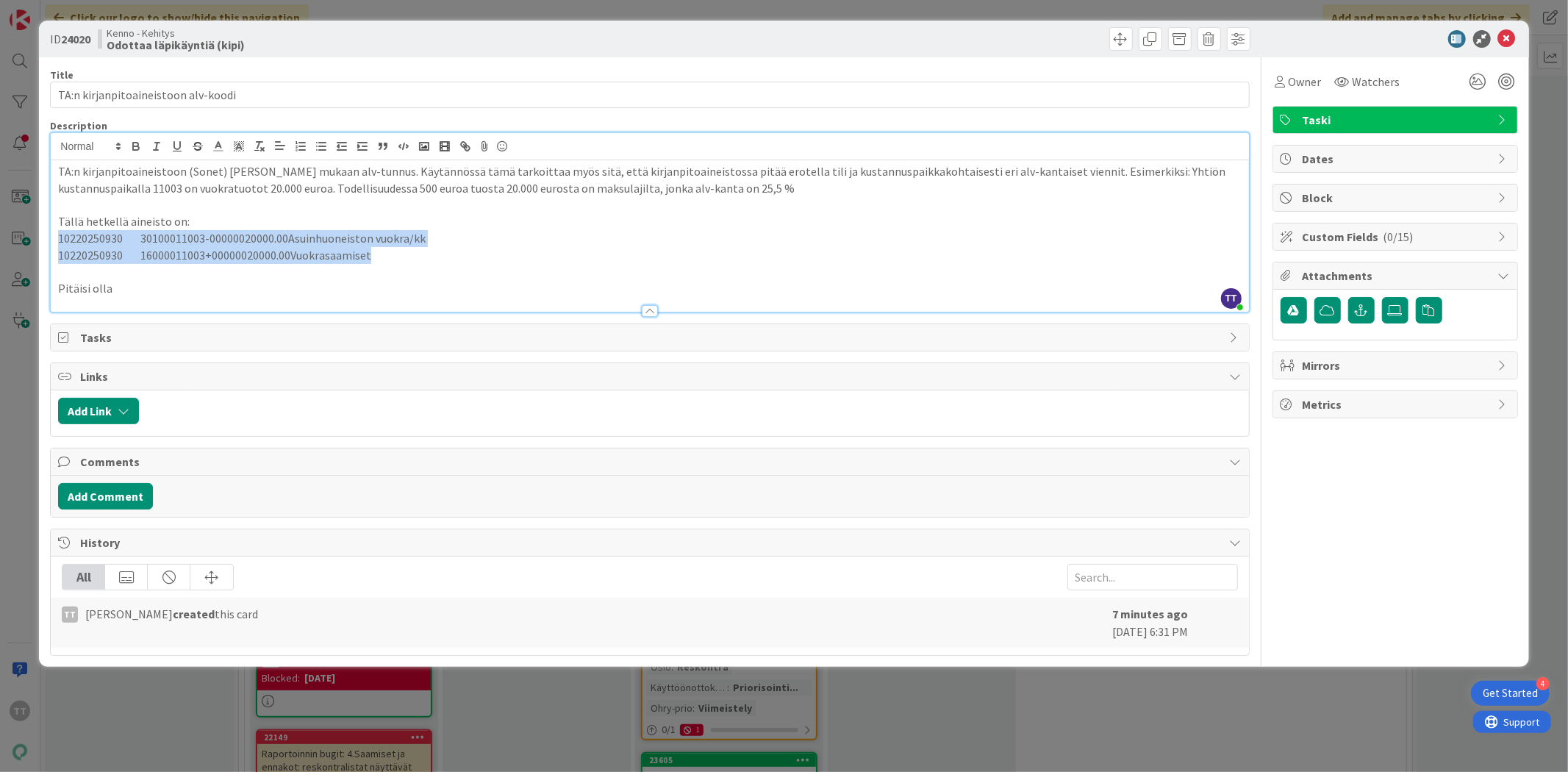
drag, startPoint x: 406, startPoint y: 257, endPoint x: 48, endPoint y: 239, distance: 358.5
click at [48, 239] on div "ID 24020 Kenno - Kehitys Odottaa läpikäyntiä (kipi) Title 35 / 128 TA:n kirjanp…" at bounding box center [783, 343] width 1489 height 646
copy div "10220250930 30100011003-00000020000.00Asuinhuoneiston vuokra/kk 10220250930 160…"
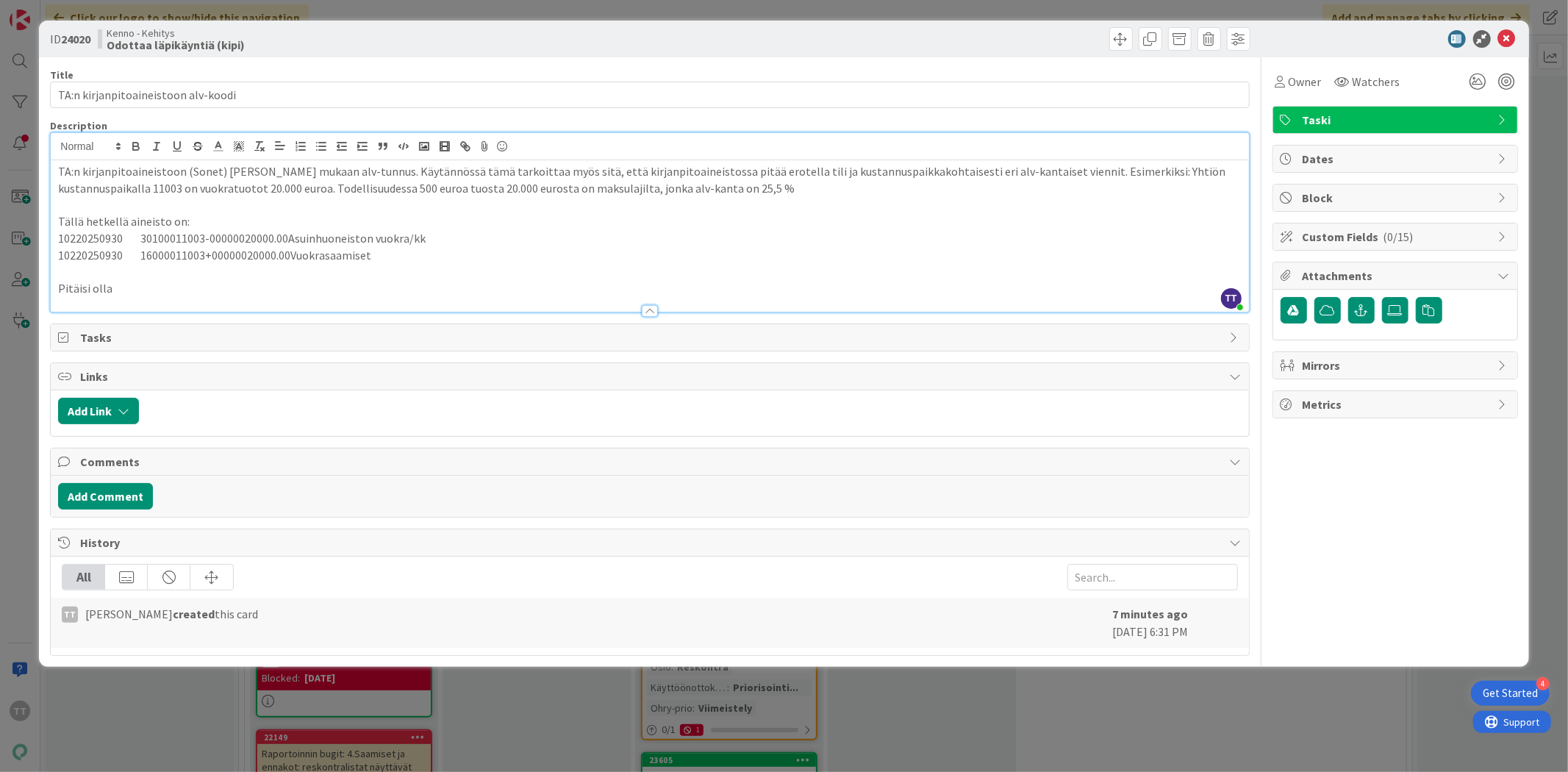
click at [123, 285] on p "Pitäisi olla" at bounding box center [649, 289] width 1183 height 17
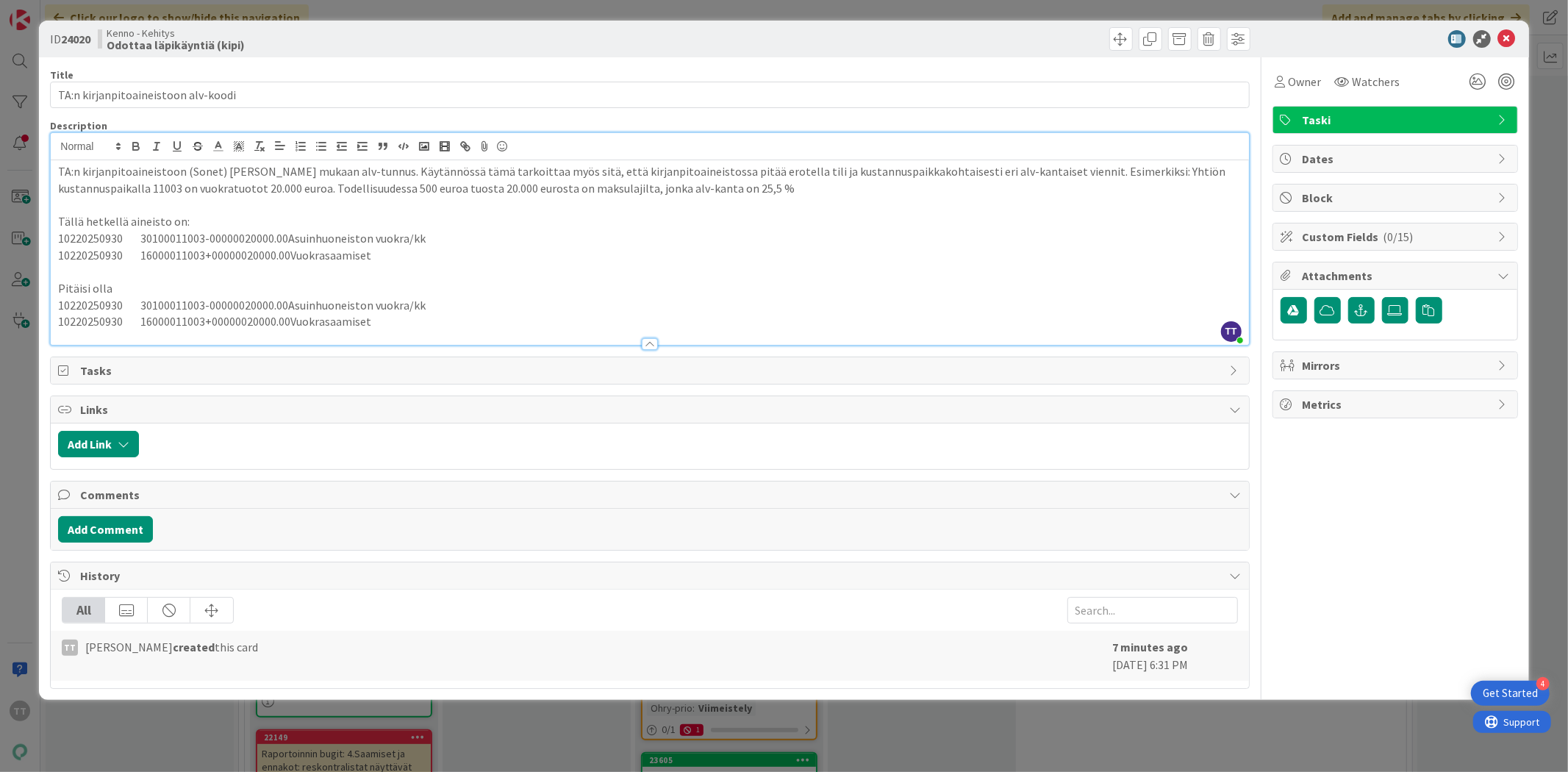
click at [446, 303] on p "10220250930 30100011003-00000020000.00Asuinhuoneiston vuokra/kk" at bounding box center [649, 306] width 1183 height 17
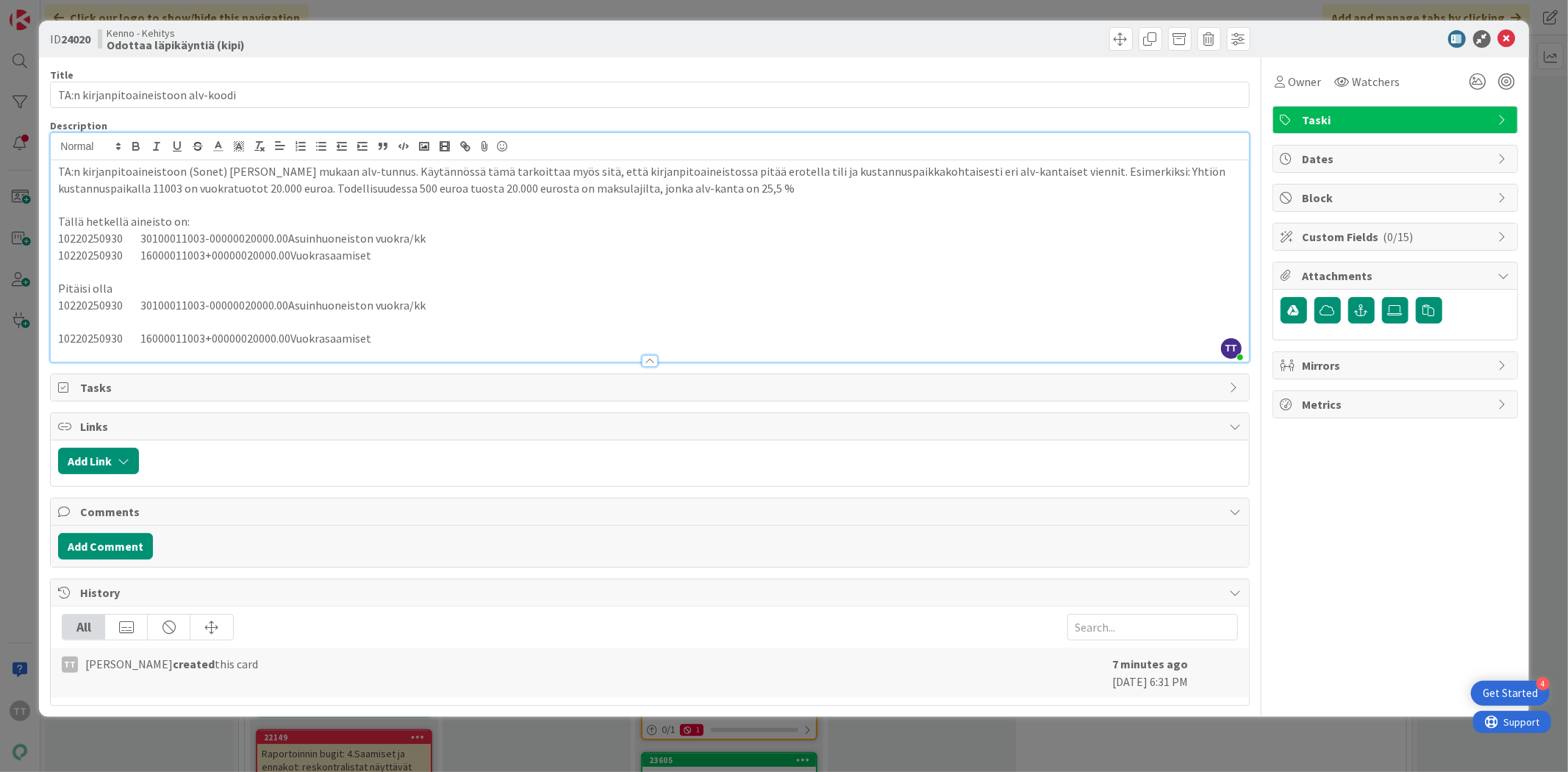
drag, startPoint x: 430, startPoint y: 307, endPoint x: 50, endPoint y: 311, distance: 380.0
click at [51, 311] on div "TA:n kirjanpitoaineistoon (Sonet) [PERSON_NAME] mukaan alv-tunnus. Käytännössä …" at bounding box center [650, 261] width 1198 height 201
copy p "10220250930 30100011003-00000020000.00Asuinhuoneiston vuokra/kk"
click at [62, 325] on p at bounding box center [649, 322] width 1183 height 17
drag, startPoint x: 245, startPoint y: 321, endPoint x: 261, endPoint y: 319, distance: 16.1
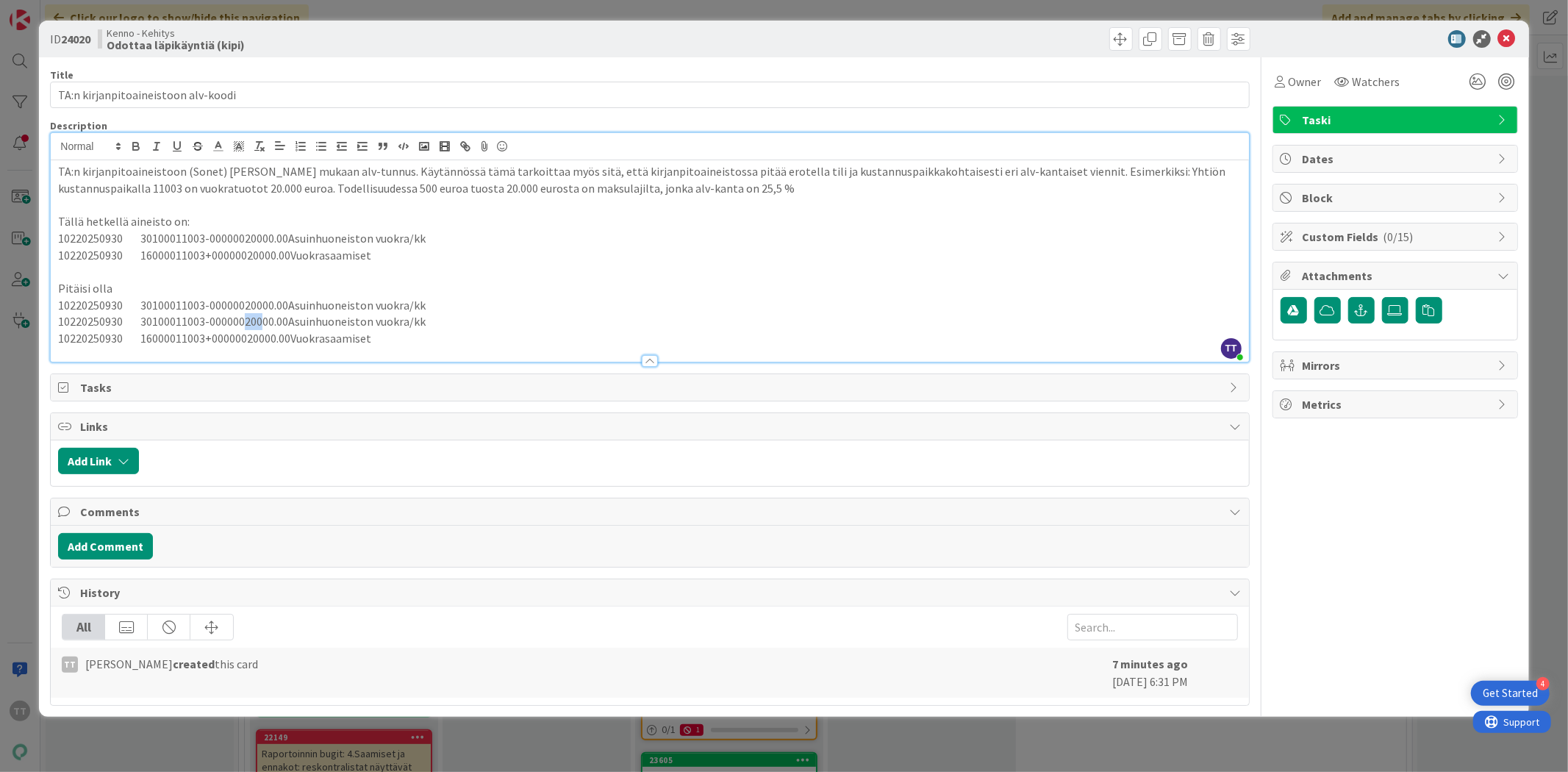
click at [261, 319] on p "10220250930 30100011003-00000020000.00Asuinhuoneiston vuokra/kk" at bounding box center [649, 322] width 1183 height 17
drag, startPoint x: 245, startPoint y: 304, endPoint x: 262, endPoint y: 303, distance: 17.0
click at [262, 303] on p "10220250930 30100011003-00000020000.00Asuinhuoneiston vuokra/kk" at bounding box center [649, 306] width 1183 height 17
click at [459, 320] on p "10220250930 30100011003-00000000500.00Asuinhuoneiston vuokra/kk" at bounding box center [649, 322] width 1183 height 17
click at [452, 339] on p "10220250930 16000011003+00000020000.00Vuokrasaamiset" at bounding box center [649, 339] width 1183 height 17
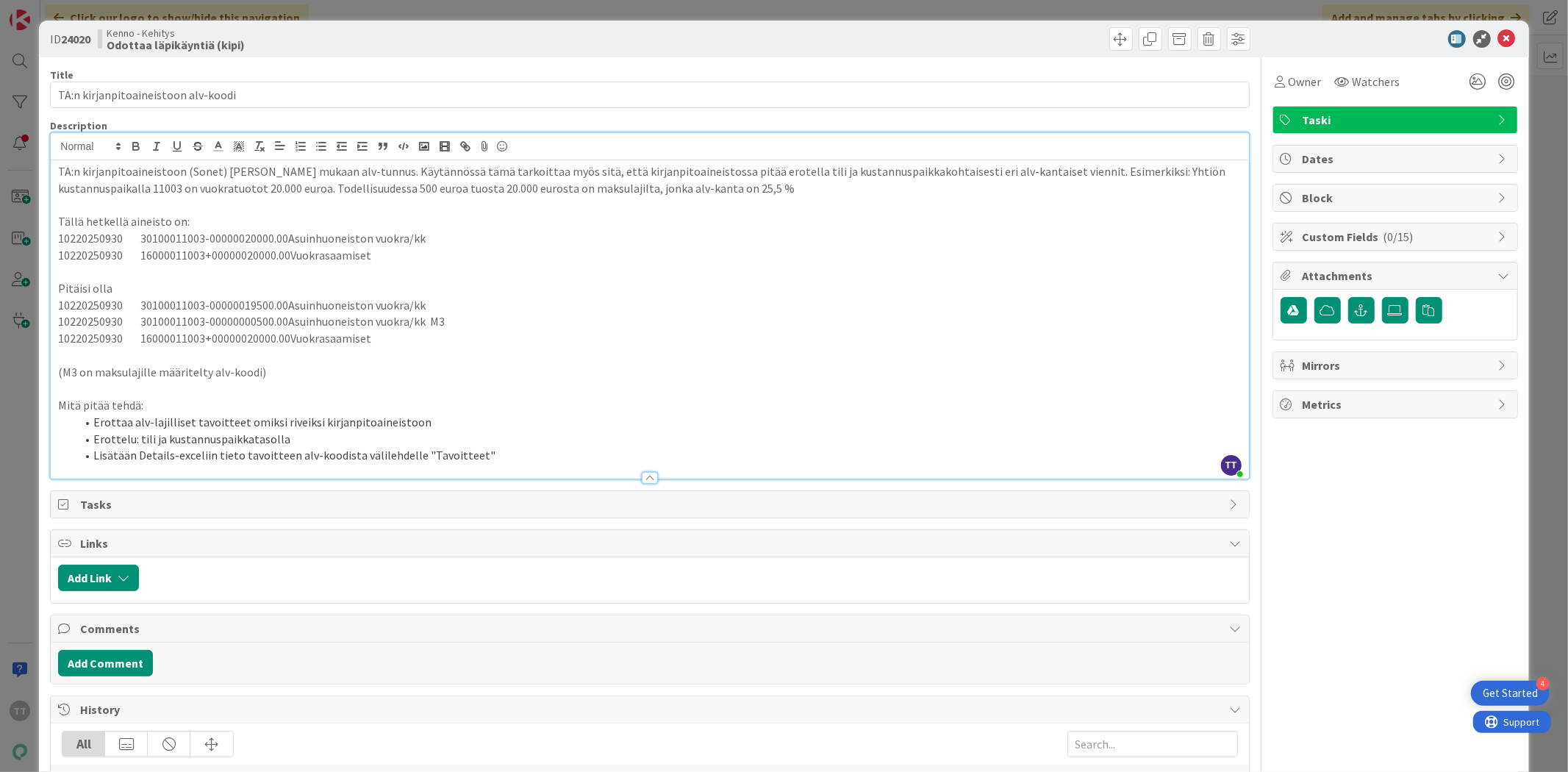
click at [317, 380] on p "(M3 on maksulajille määritelty alv-koodi)" at bounding box center [649, 372] width 1183 height 17
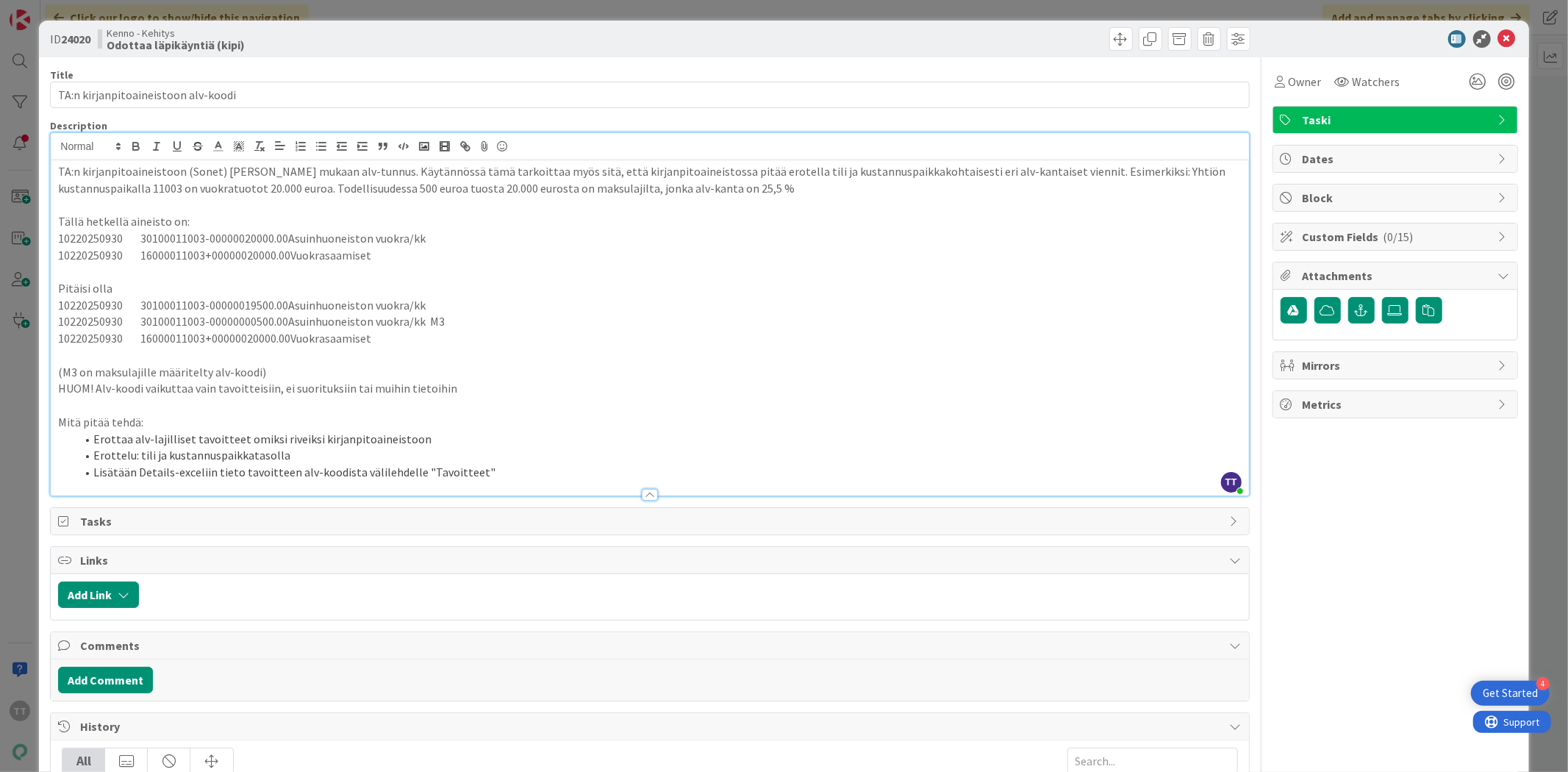
click at [515, 476] on li "Lisätään Details-exceliin tieto tavoitteen alv-koodista välilehdelle "Tavoittee…" at bounding box center [658, 472] width 1165 height 17
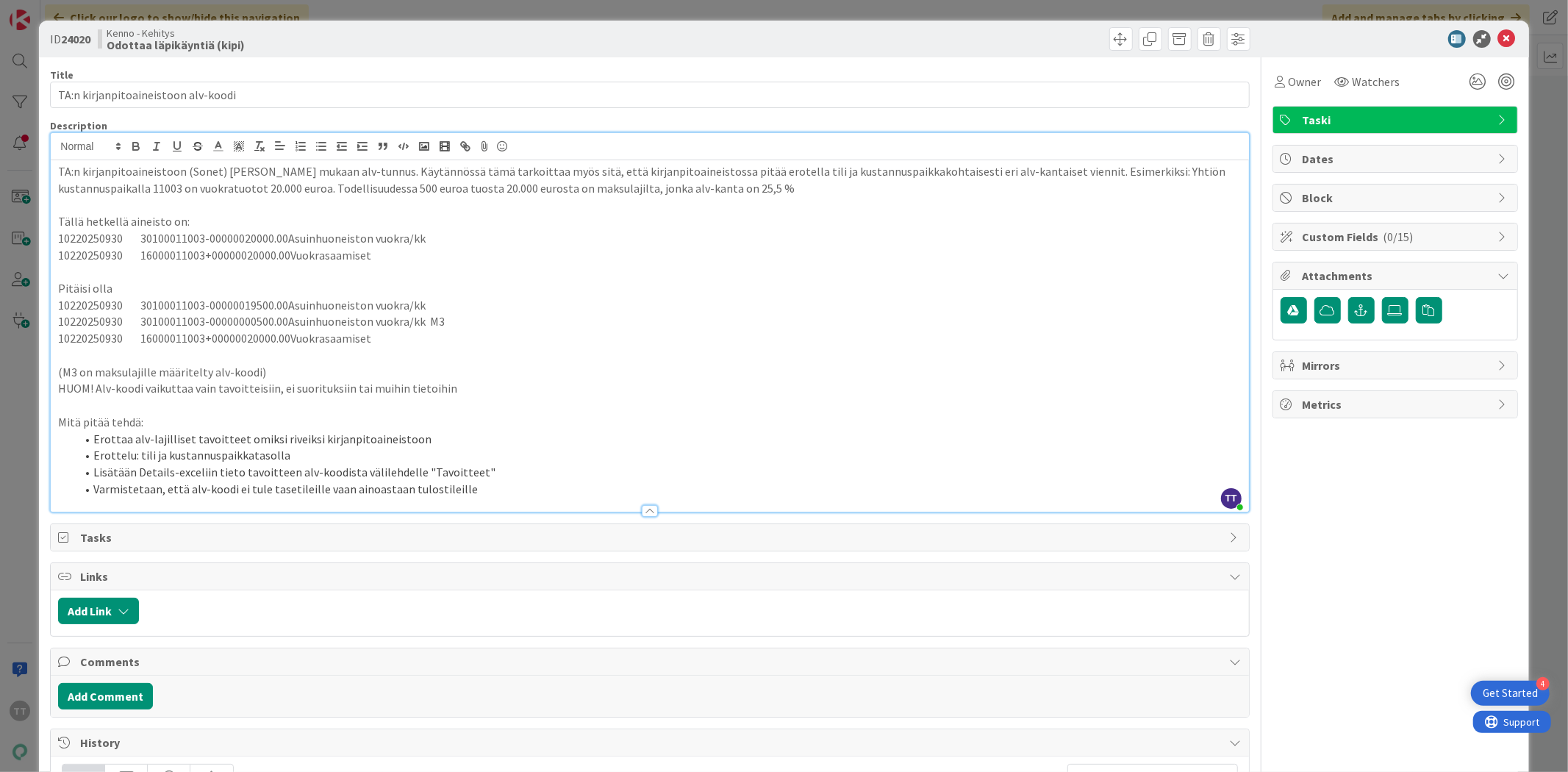
click at [265, 488] on li "Varmistetaan, että alv-koodi ei tule tasetileille vaan ainoastaan tulostileille" at bounding box center [658, 489] width 1165 height 17
click at [1503, 39] on icon at bounding box center [1507, 38] width 18 height 18
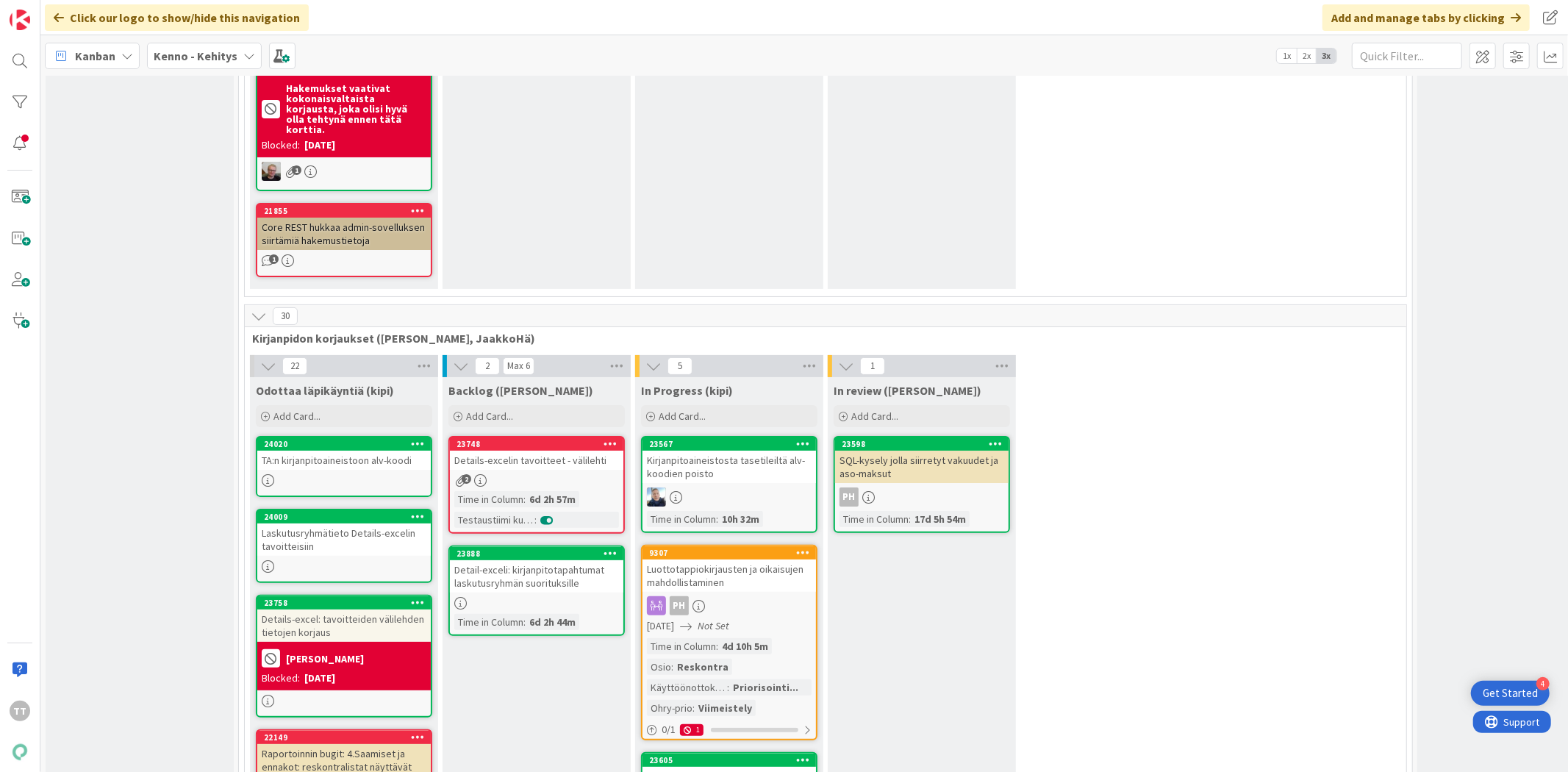
click at [329, 451] on div "TA:n kirjanpitoaineistoon alv-koodi" at bounding box center [344, 460] width 173 height 20
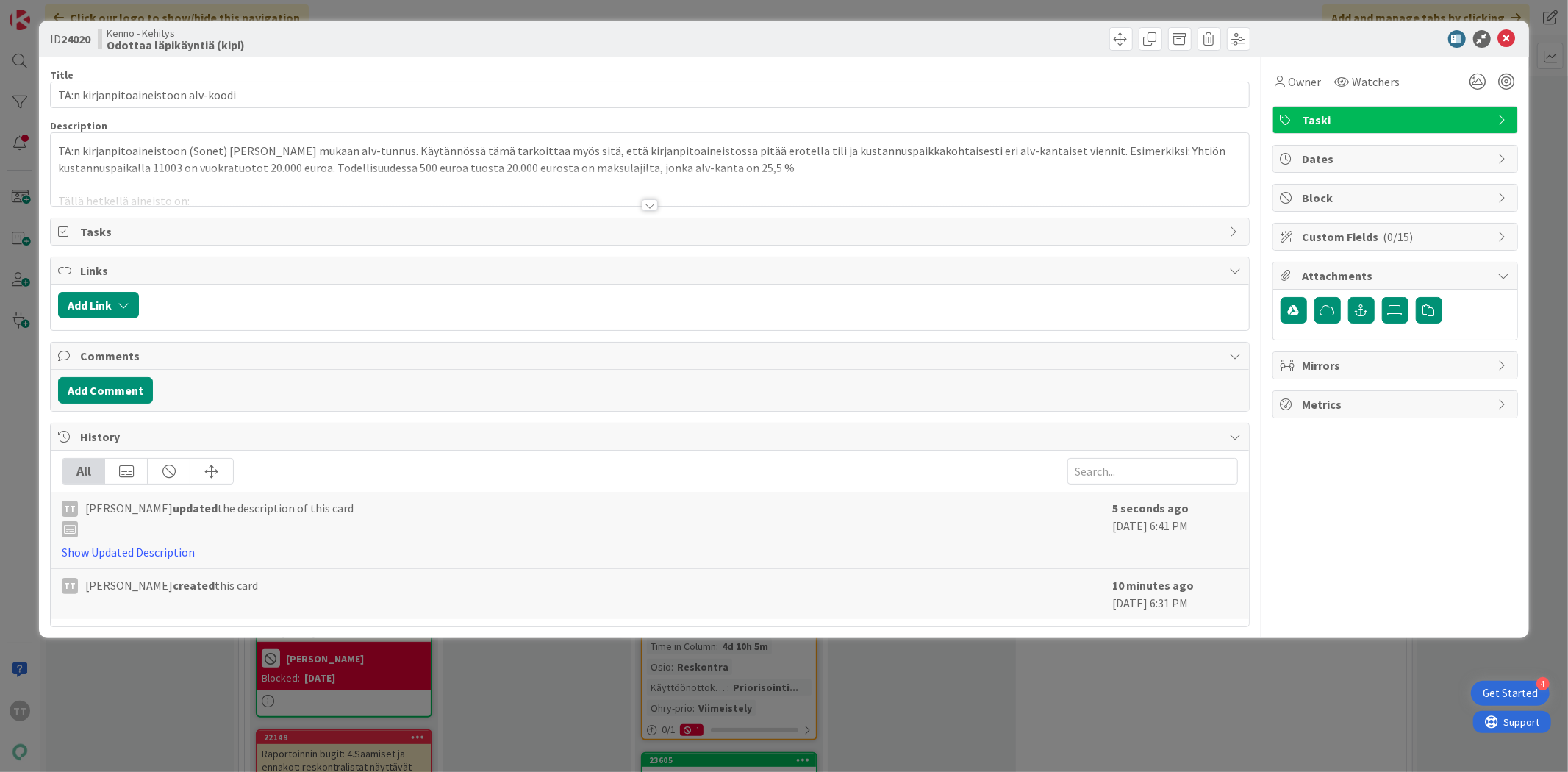
click at [651, 206] on div at bounding box center [650, 206] width 16 height 12
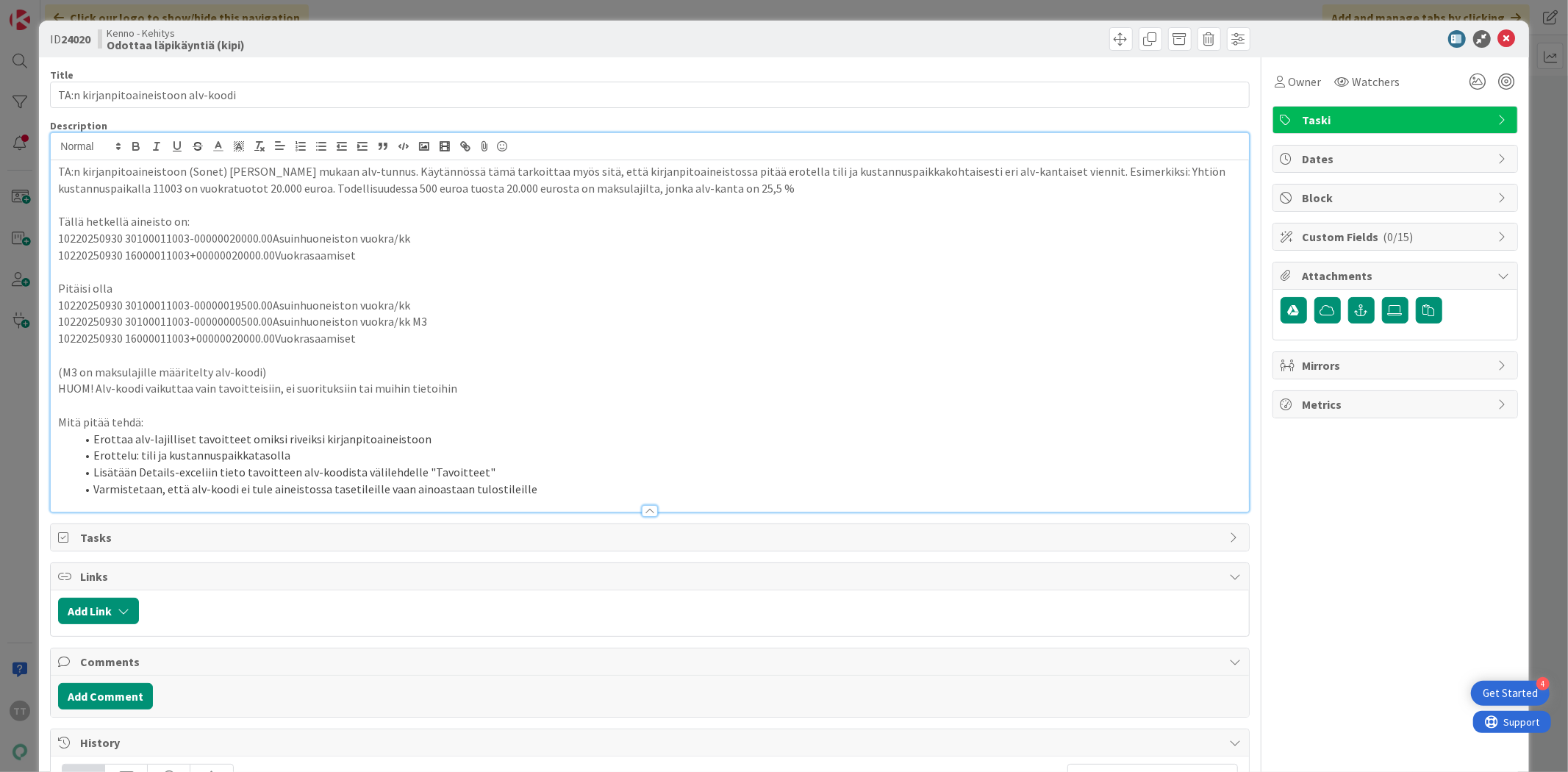
click at [454, 386] on p "HUOM! Alv-koodi vaikuttaa vain tavoitteisiin, ei suorituksiin tai muihin tietoi…" at bounding box center [649, 388] width 1183 height 17
click at [1388, 314] on icon at bounding box center [1395, 310] width 14 height 12
click at [1382, 297] on input "file" at bounding box center [1382, 297] width 0 height 0
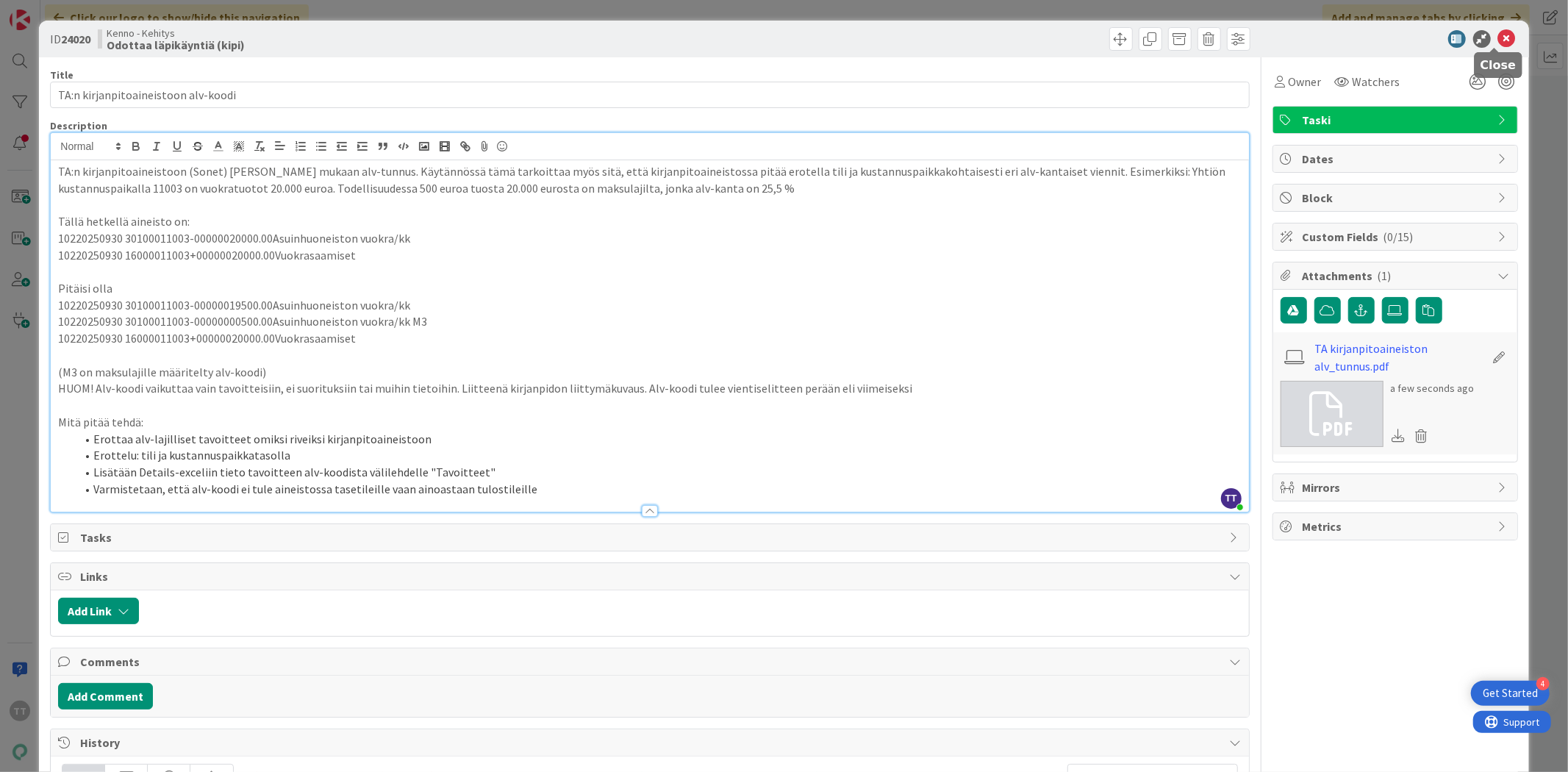
click at [1500, 37] on icon at bounding box center [1507, 38] width 18 height 18
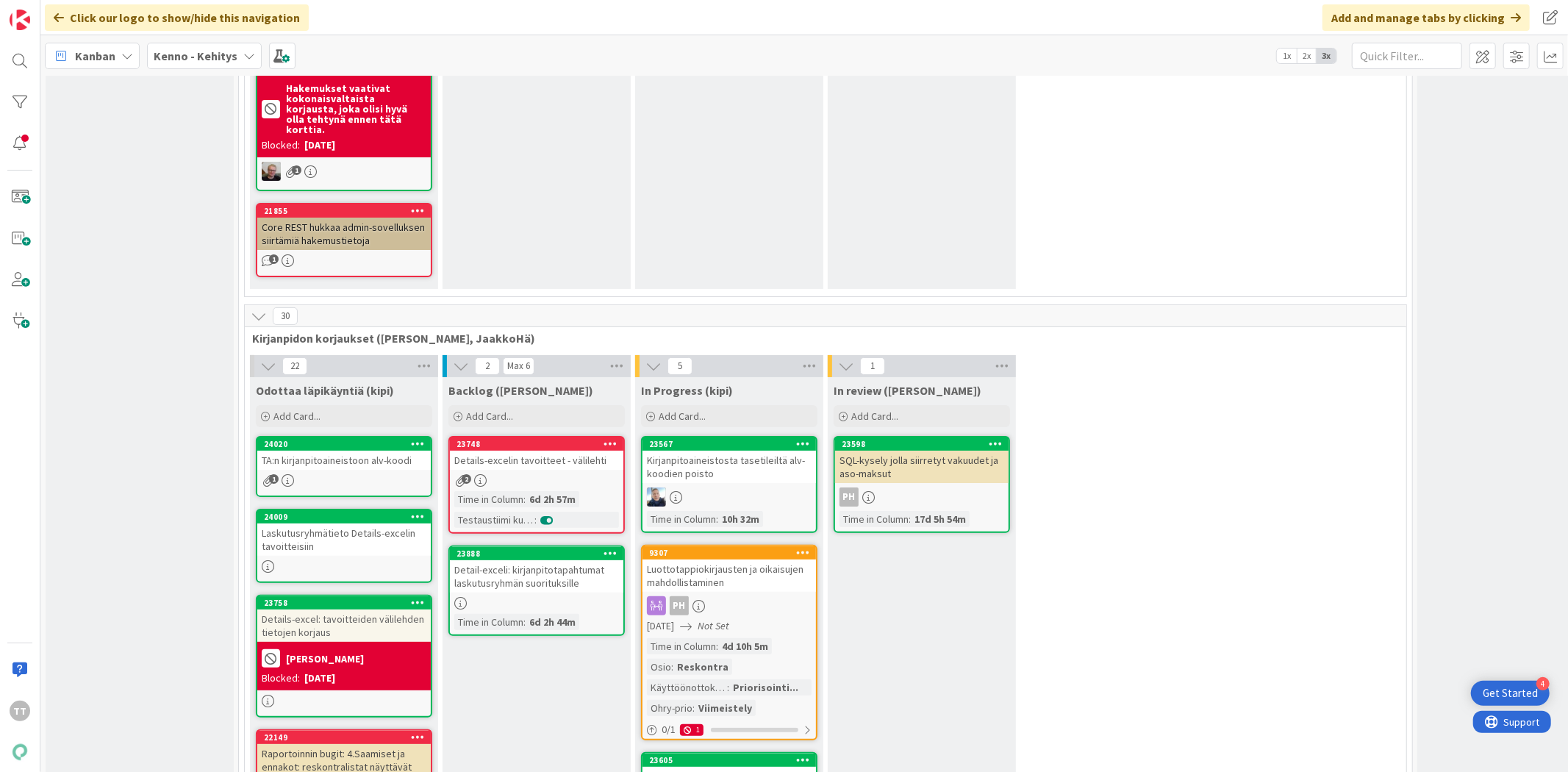
click at [344, 451] on div "TA:n kirjanpitoaineistoon alv-koodi" at bounding box center [344, 460] width 173 height 20
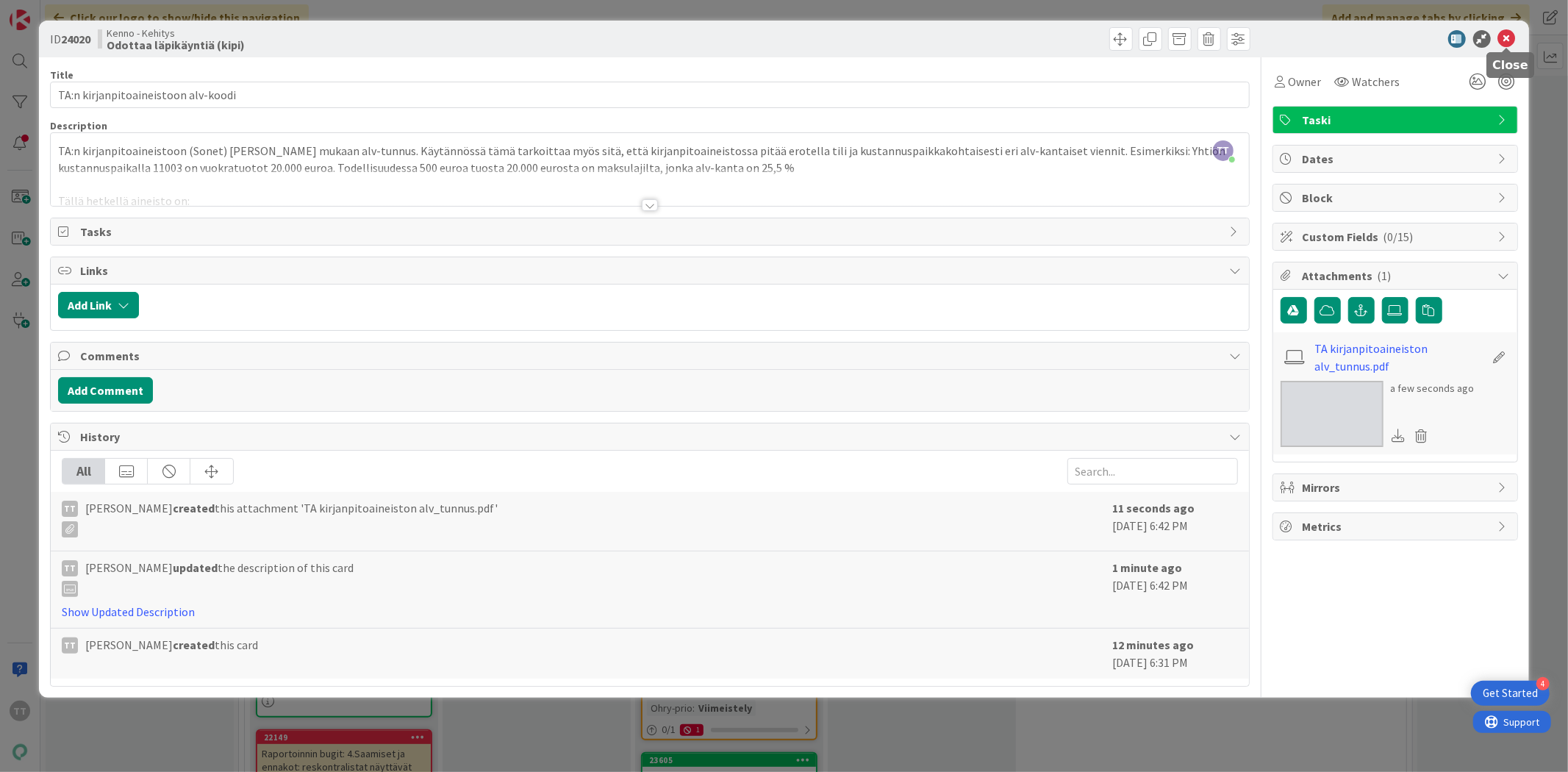
click at [1509, 35] on icon at bounding box center [1507, 38] width 18 height 18
